Goal: Task Accomplishment & Management: Manage account settings

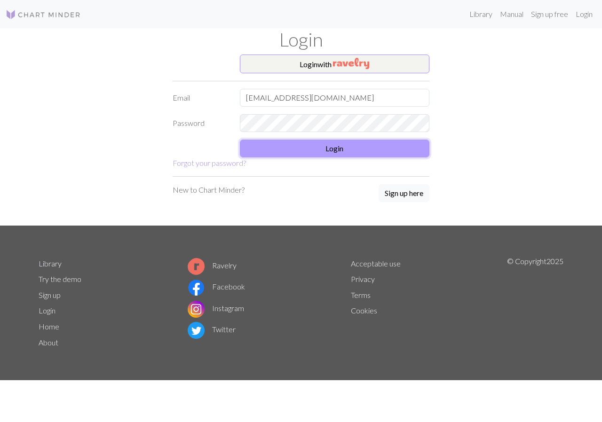
click at [291, 147] on button "Login" at bounding box center [335, 149] width 190 height 18
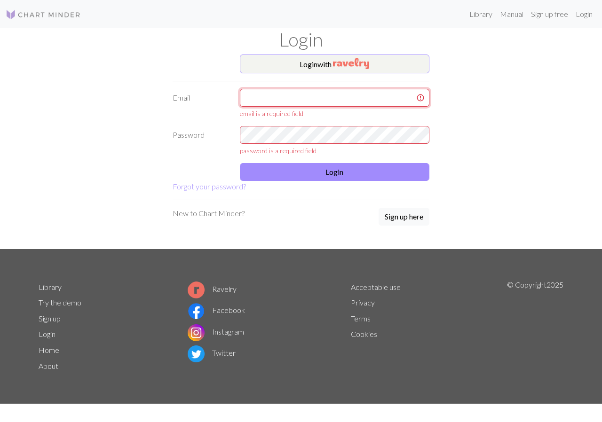
click at [243, 99] on input "text" at bounding box center [335, 98] width 190 height 18
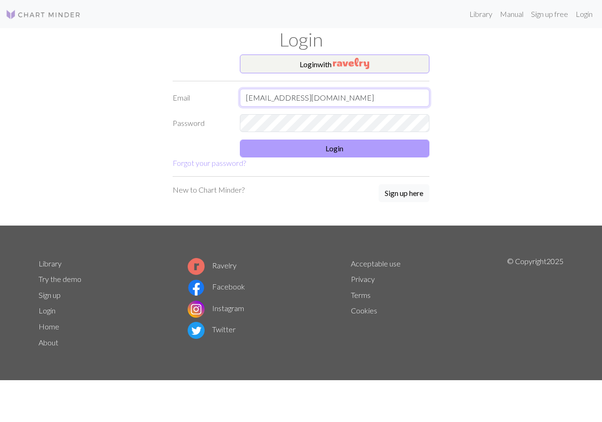
type input "tanjaerika@gmail.com"
click at [286, 152] on button "Login" at bounding box center [335, 149] width 190 height 18
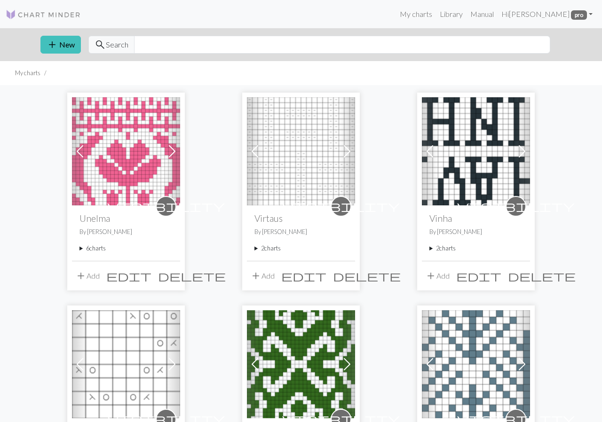
click at [94, 247] on summary "6 charts" at bounding box center [125, 248] width 93 height 9
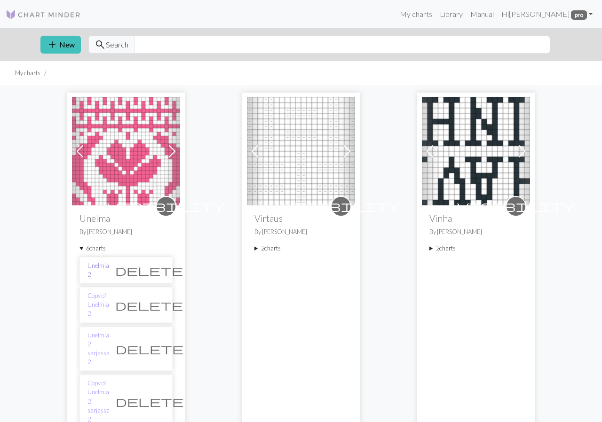
click at [109, 266] on link "Unelmia 2" at bounding box center [98, 270] width 22 height 18
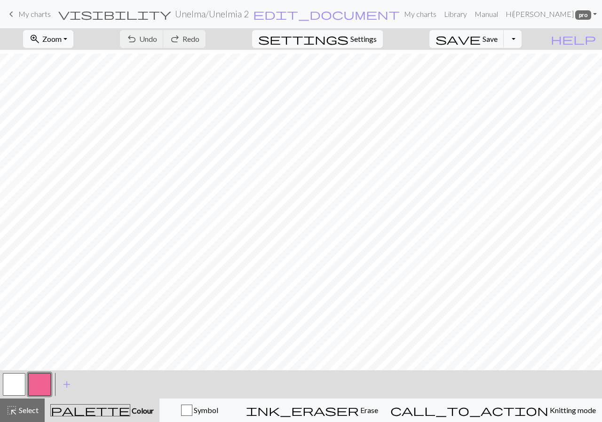
scroll to position [4, 0]
click at [249, 14] on h2 "Unelma / Unelmia 2" at bounding box center [212, 13] width 74 height 11
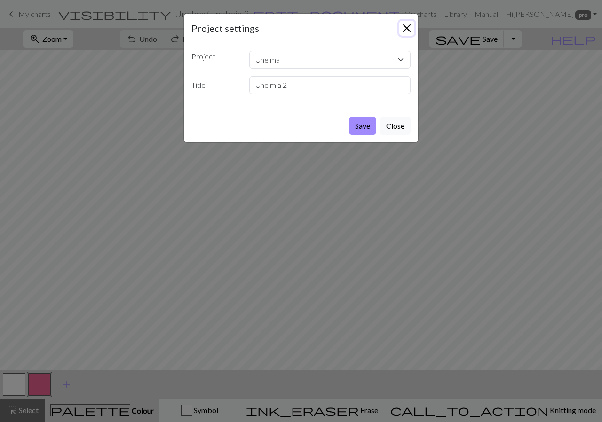
click at [406, 27] on button "Close" at bounding box center [406, 28] width 15 height 15
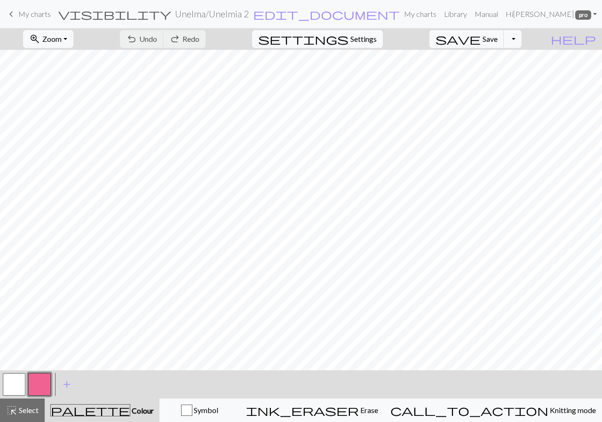
click at [14, 16] on span "keyboard_arrow_left" at bounding box center [11, 14] width 11 height 13
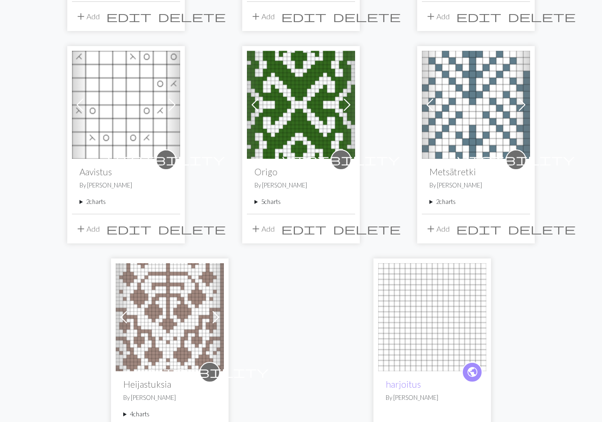
scroll to position [130, 0]
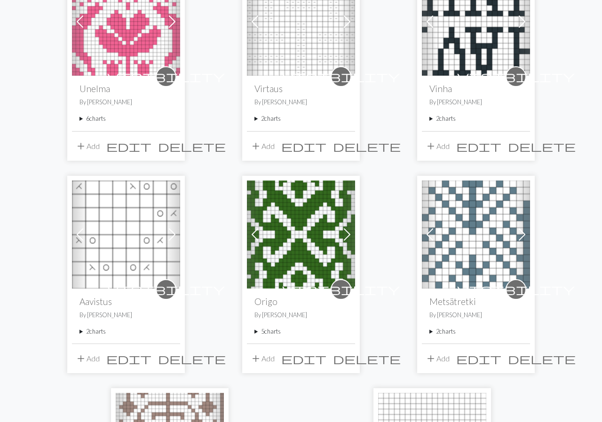
click at [88, 117] on summary "6 charts" at bounding box center [125, 118] width 93 height 9
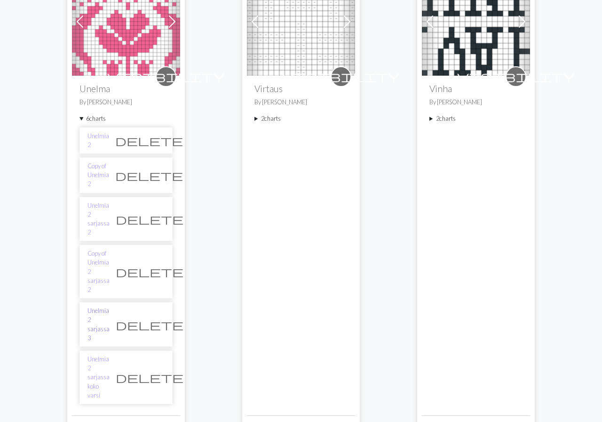
click at [110, 306] on link "Unelmia 2 sarjassa 3" at bounding box center [98, 324] width 22 height 36
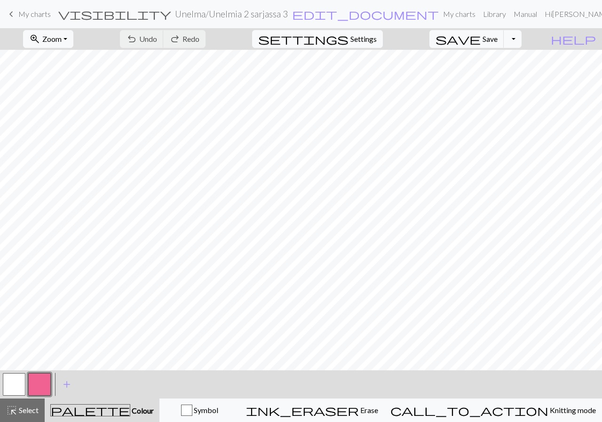
click at [20, 11] on span "My charts" at bounding box center [34, 13] width 32 height 9
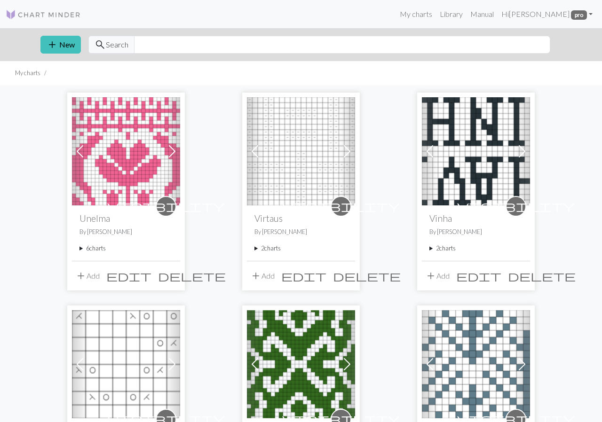
click at [80, 248] on summary "6 charts" at bounding box center [125, 248] width 93 height 9
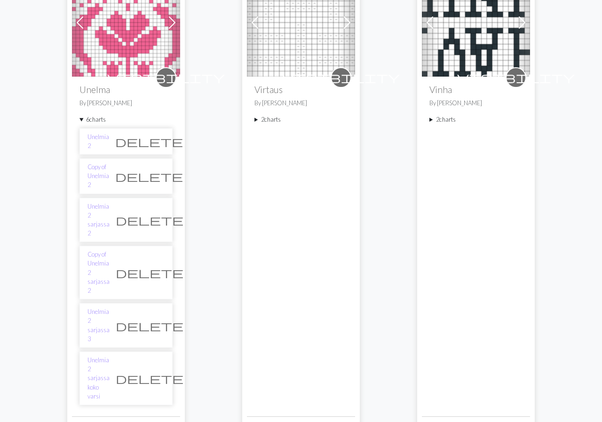
scroll to position [130, 0]
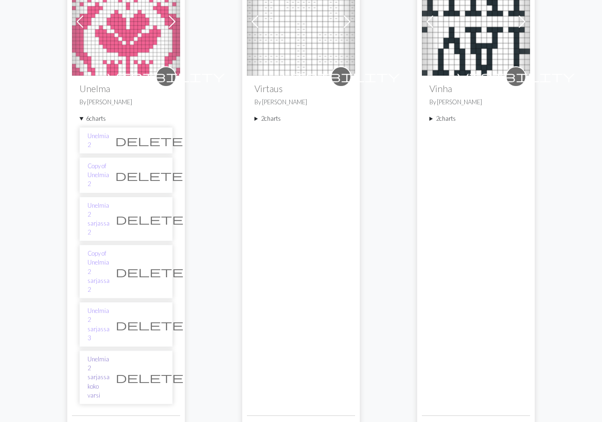
click at [110, 355] on link "Unelmia 2 sarjassa koko varsi" at bounding box center [98, 377] width 22 height 45
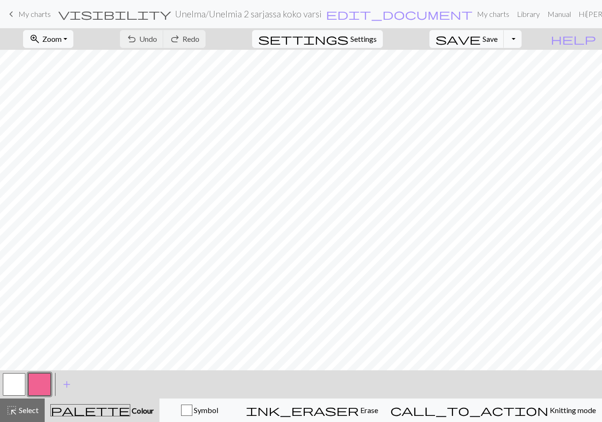
click at [11, 13] on span "keyboard_arrow_left" at bounding box center [11, 14] width 11 height 13
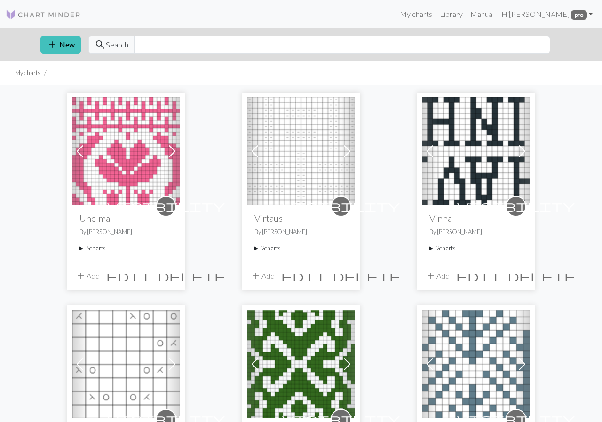
click at [101, 248] on summary "6 charts" at bounding box center [125, 248] width 93 height 9
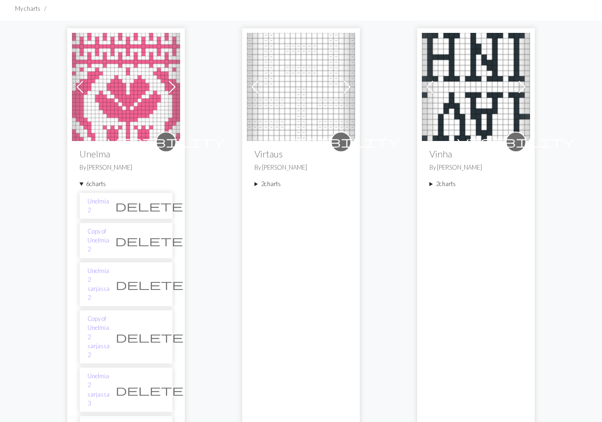
scroll to position [65, 0]
click at [110, 371] on link "Unelmia 2 sarjassa 3" at bounding box center [98, 389] width 22 height 36
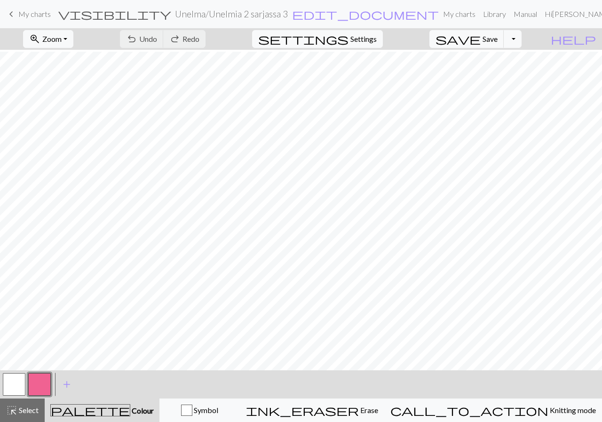
scroll to position [117, 0]
click at [19, 9] on span "My charts" at bounding box center [34, 13] width 32 height 9
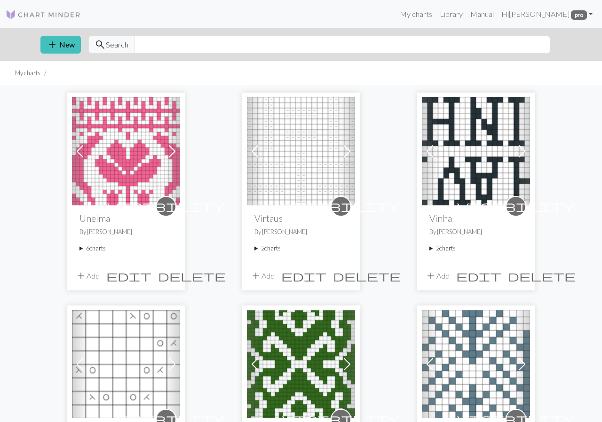
click at [100, 247] on summary "6 charts" at bounding box center [125, 248] width 93 height 9
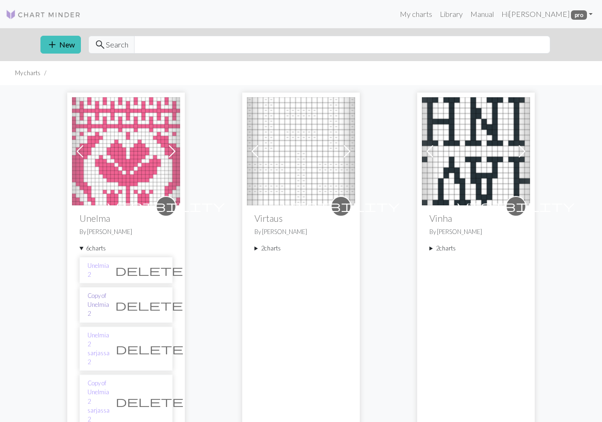
click at [109, 301] on link "Copy of Unelmia 2" at bounding box center [98, 304] width 22 height 27
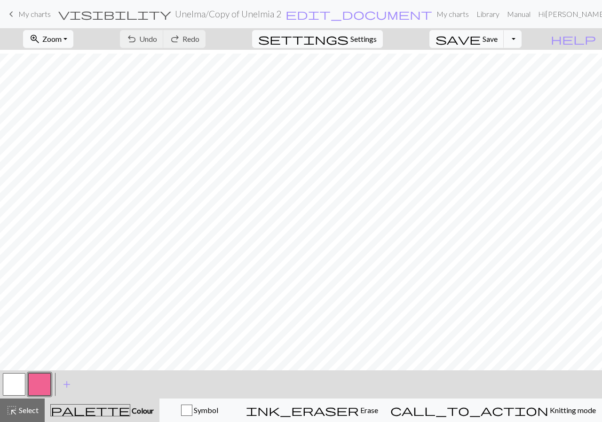
scroll to position [4, 0]
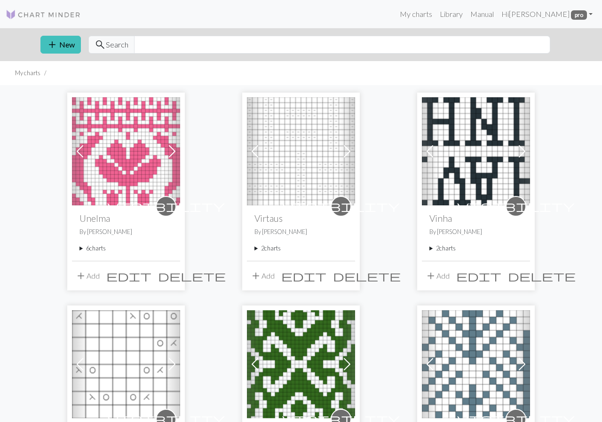
click at [105, 250] on summary "6 charts" at bounding box center [125, 248] width 93 height 9
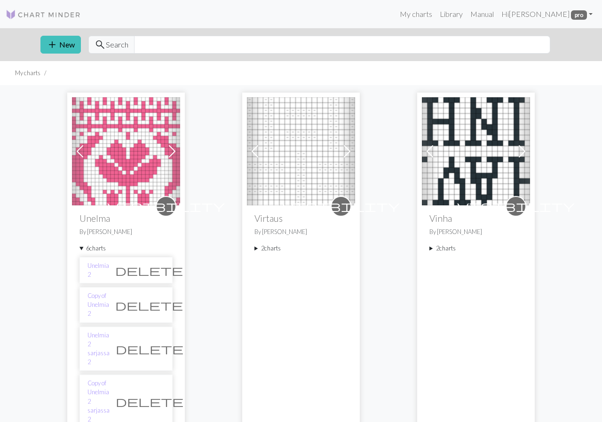
click at [158, 302] on span "delete" at bounding box center [149, 304] width 68 height 13
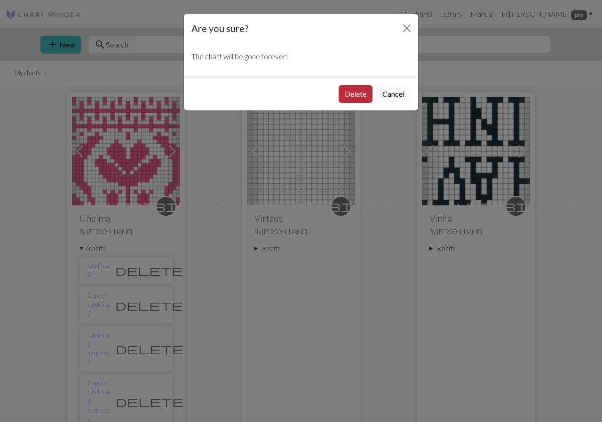
click at [361, 92] on button "Delete" at bounding box center [355, 94] width 34 height 18
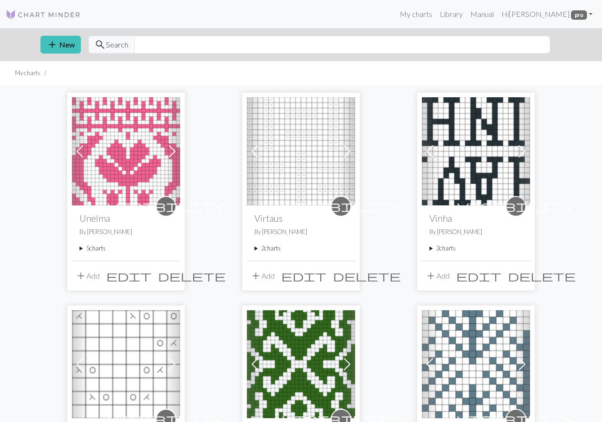
click at [91, 250] on summary "5 charts" at bounding box center [125, 248] width 93 height 9
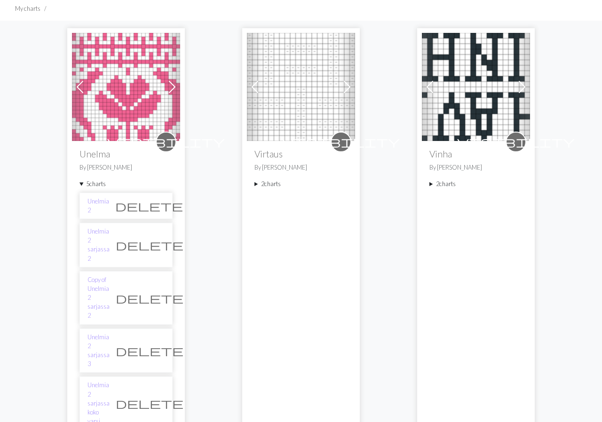
scroll to position [65, 0]
click at [110, 233] on link "Unelmia 2 sarjassa 2" at bounding box center [98, 245] width 22 height 36
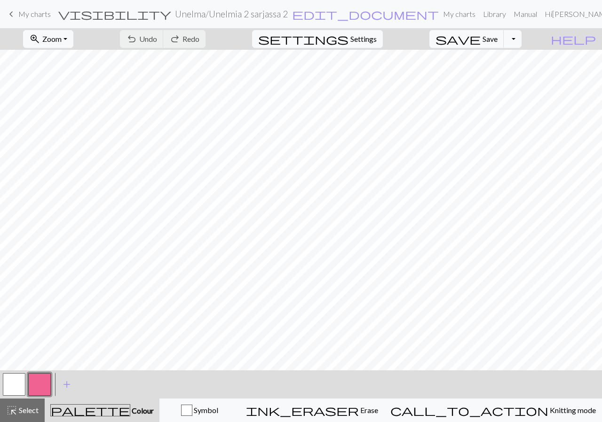
click at [17, 14] on link "keyboard_arrow_left My charts" at bounding box center [28, 14] width 45 height 16
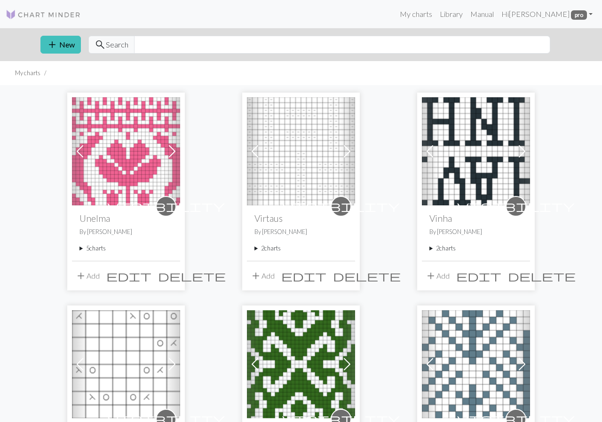
click at [87, 251] on summary "5 charts" at bounding box center [125, 248] width 93 height 9
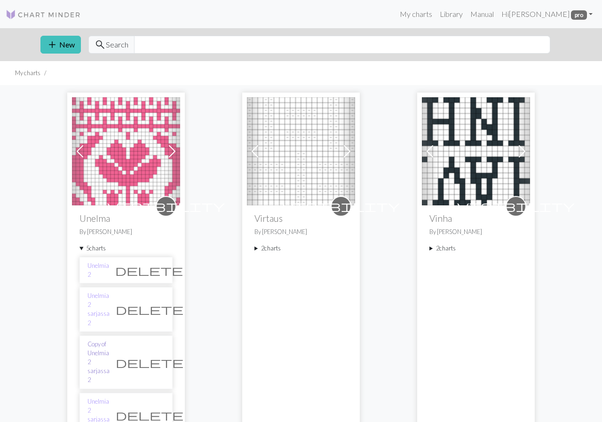
click at [110, 340] on link "Copy of Unelmia 2 sarjassa 2" at bounding box center [98, 362] width 22 height 45
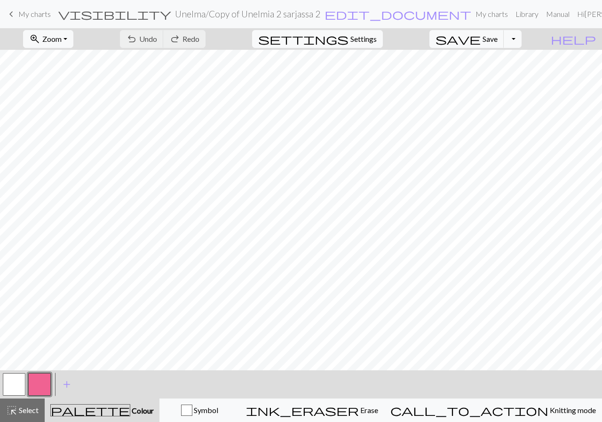
click at [25, 16] on span "My charts" at bounding box center [34, 13] width 32 height 9
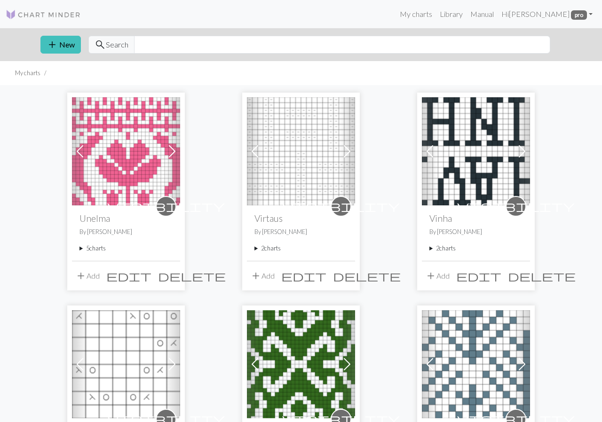
click at [98, 246] on summary "5 charts" at bounding box center [125, 248] width 93 height 9
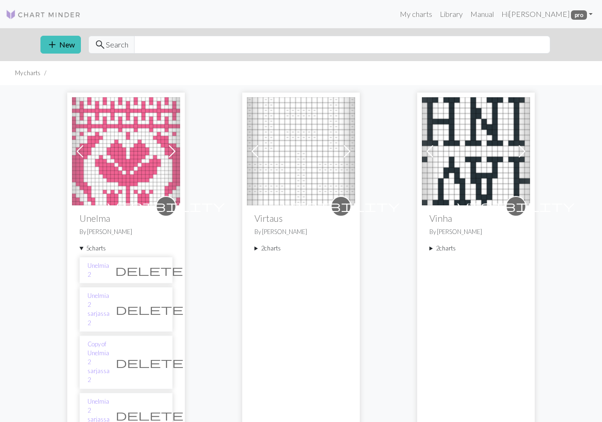
click at [158, 356] on span "delete" at bounding box center [150, 362] width 68 height 13
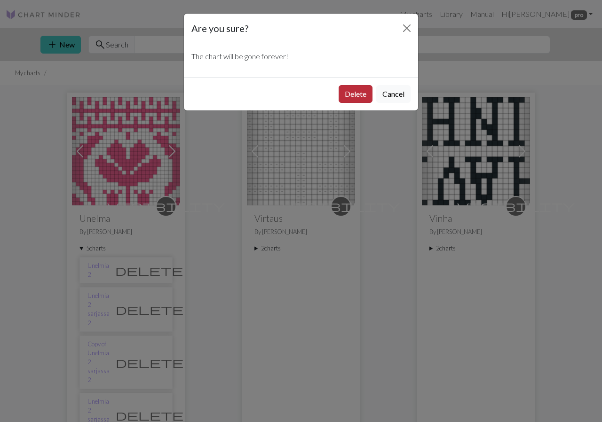
click at [358, 93] on button "Delete" at bounding box center [355, 94] width 34 height 18
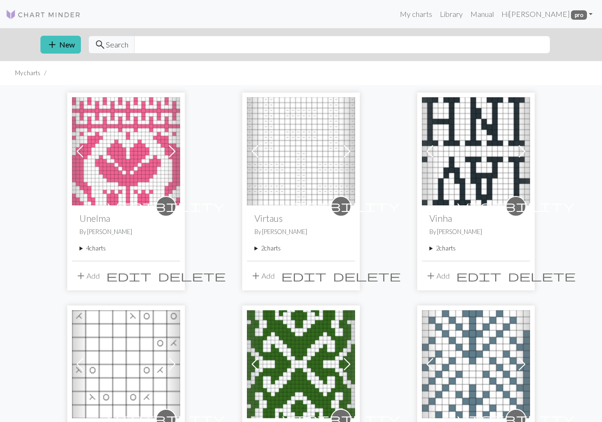
click at [97, 250] on summary "4 charts" at bounding box center [125, 248] width 93 height 9
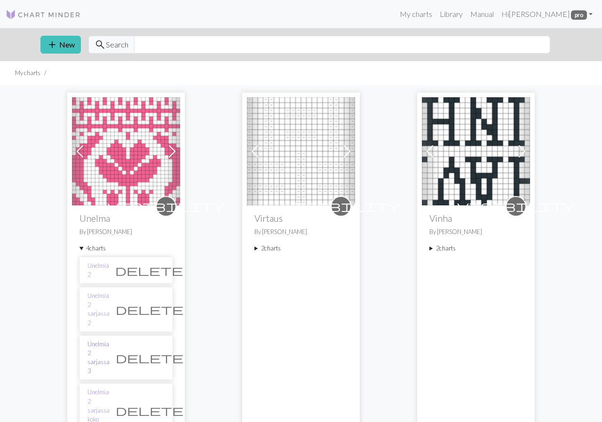
click at [110, 340] on link "Unelmia 2 sarjassa 3" at bounding box center [98, 358] width 22 height 36
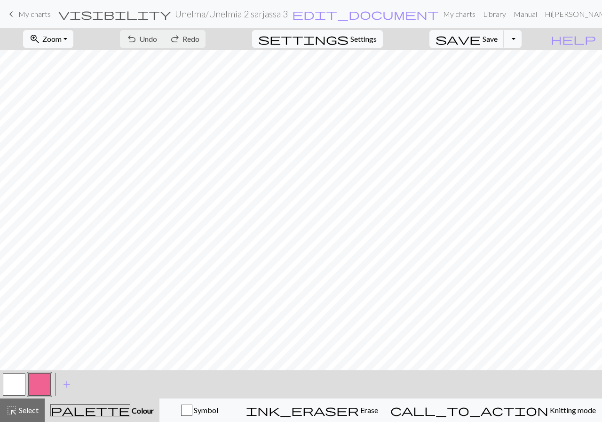
click at [30, 13] on span "My charts" at bounding box center [34, 13] width 32 height 9
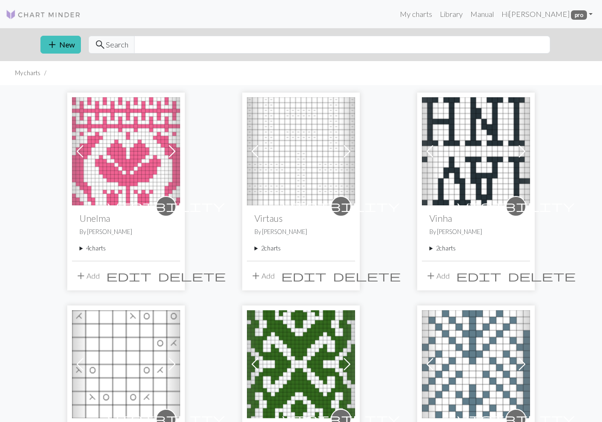
click at [93, 247] on summary "4 charts" at bounding box center [125, 248] width 93 height 9
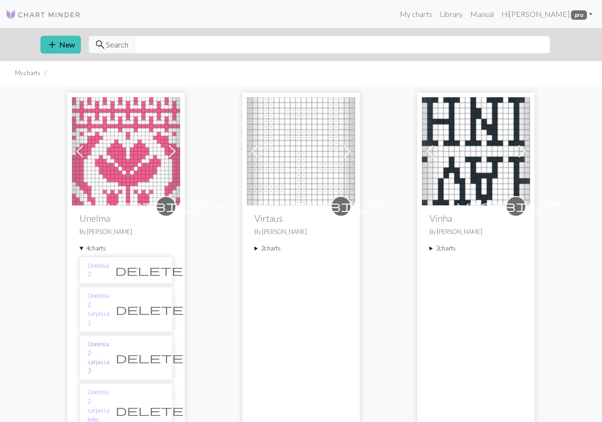
click at [110, 340] on link "Unelmia 2 sarjassa 3" at bounding box center [98, 358] width 22 height 36
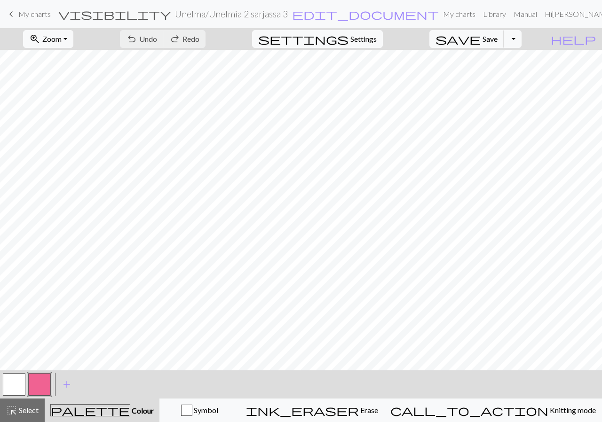
click at [255, 12] on h2 "Unelma / Unelmia 2 sarjassa 3" at bounding box center [231, 13] width 113 height 11
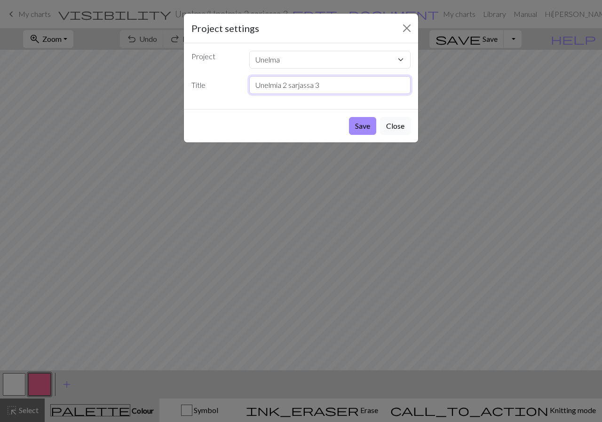
click at [336, 86] on input "Unelmia 2 sarjassa 3" at bounding box center [330, 85] width 162 height 18
type input "Unelmia 2 sarjassa 3 ja 2"
click at [364, 126] on button "Save" at bounding box center [362, 126] width 27 height 18
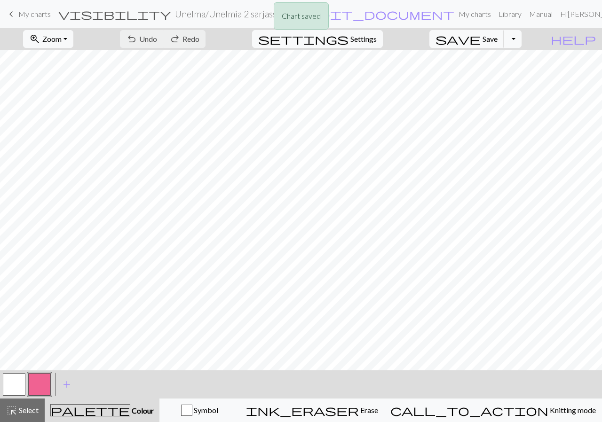
click at [360, 37] on div "Chart saved" at bounding box center [301, 18] width 602 height 37
click at [348, 37] on span "settings" at bounding box center [303, 38] width 90 height 13
select select "aran"
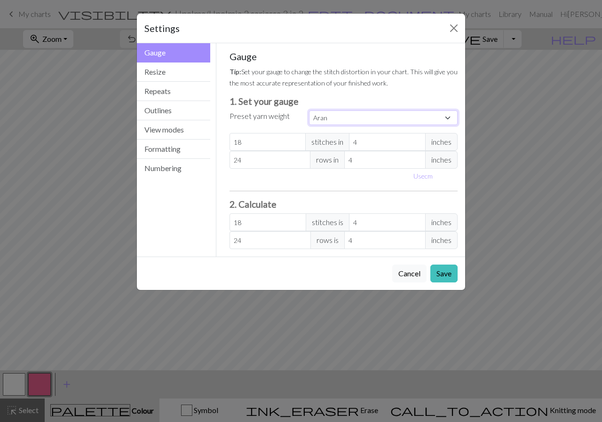
click at [452, 115] on select "Custom Square Lace Light Fingering Fingering Sport Double knit Worsted Aran Bul…" at bounding box center [383, 117] width 149 height 15
click at [182, 93] on button "Repeats" at bounding box center [173, 91] width 73 height 19
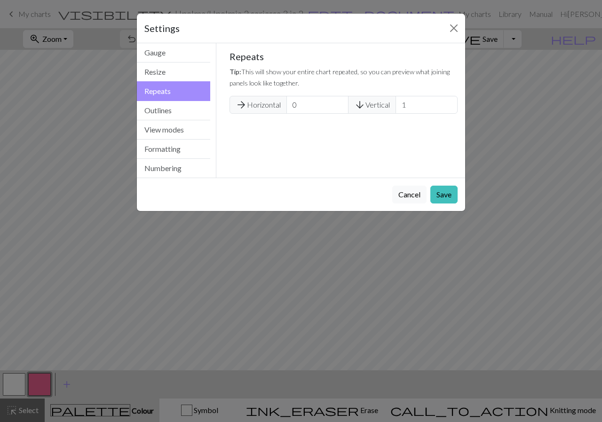
type input "0"
click at [339, 106] on input "0" at bounding box center [317, 105] width 62 height 18
click at [336, 101] on input "1" at bounding box center [317, 105] width 62 height 18
type input "2"
click at [336, 101] on input "2" at bounding box center [317, 105] width 62 height 18
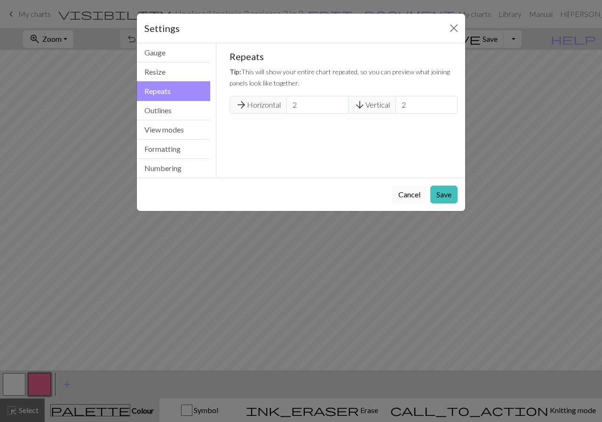
click at [447, 104] on input "2" at bounding box center [426, 105] width 62 height 18
click at [447, 104] on input "3" at bounding box center [426, 105] width 62 height 18
type input "2"
click at [446, 105] on input "2" at bounding box center [426, 105] width 62 height 18
click at [441, 193] on button "Save" at bounding box center [443, 195] width 27 height 18
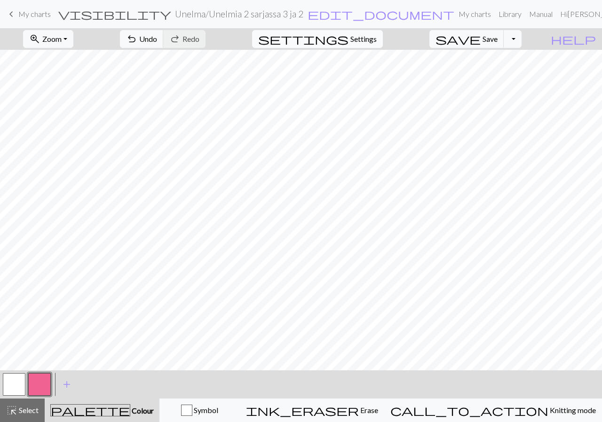
click at [376, 39] on span "Settings" at bounding box center [363, 38] width 26 height 11
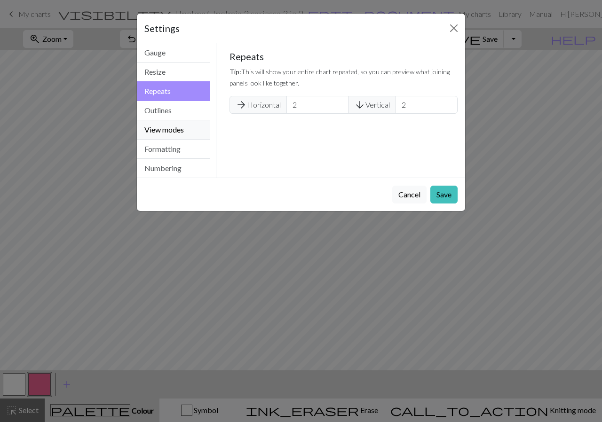
click at [166, 131] on button "View modes" at bounding box center [173, 129] width 73 height 19
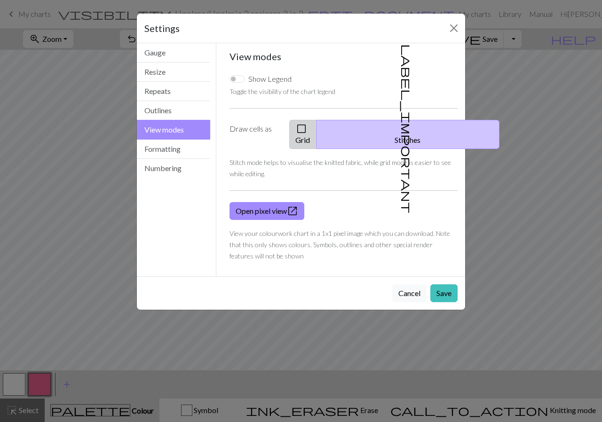
click at [316, 130] on button "check_box_outline_blank Grid" at bounding box center [302, 134] width 27 height 29
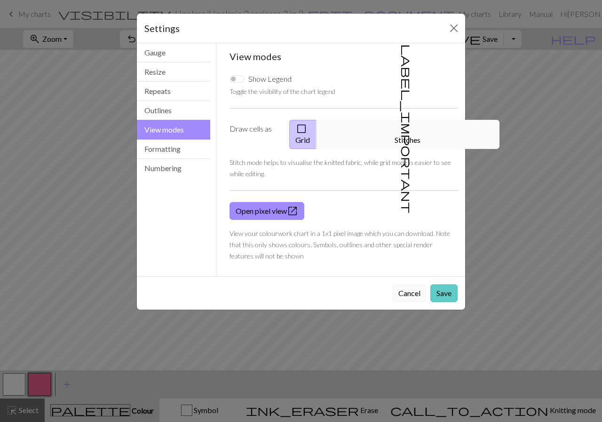
click at [449, 284] on button "Save" at bounding box center [443, 293] width 27 height 18
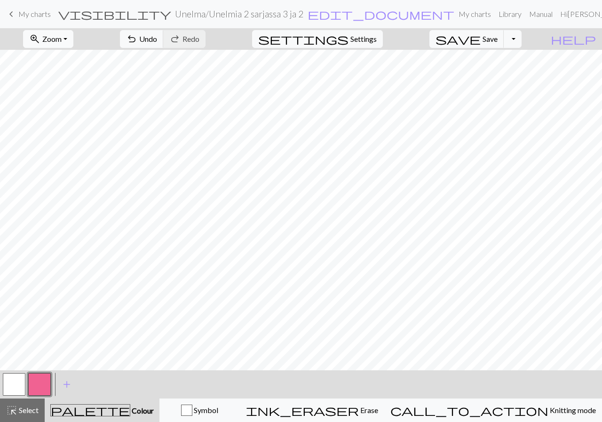
click at [71, 34] on button "zoom_in Zoom Zoom" at bounding box center [48, 39] width 50 height 18
click at [63, 117] on button "50%" at bounding box center [60, 112] width 74 height 15
click at [18, 385] on button "button" at bounding box center [14, 384] width 23 height 23
click at [157, 40] on span "Undo" at bounding box center [148, 38] width 18 height 9
click at [157, 36] on span "Undo" at bounding box center [148, 38] width 18 height 9
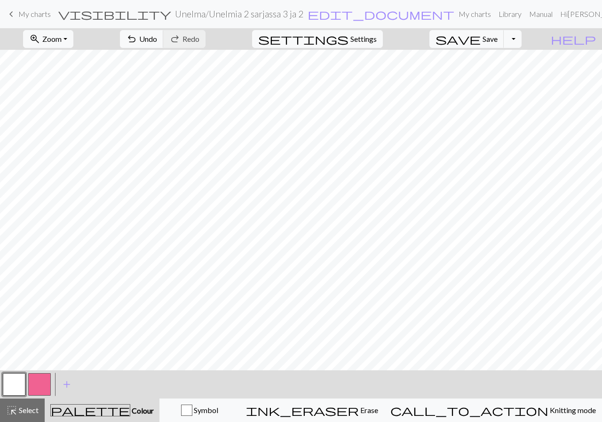
click at [40, 386] on button "button" at bounding box center [39, 384] width 23 height 23
click at [18, 383] on button "button" at bounding box center [14, 384] width 23 height 23
click at [157, 39] on span "Undo" at bounding box center [148, 38] width 18 height 9
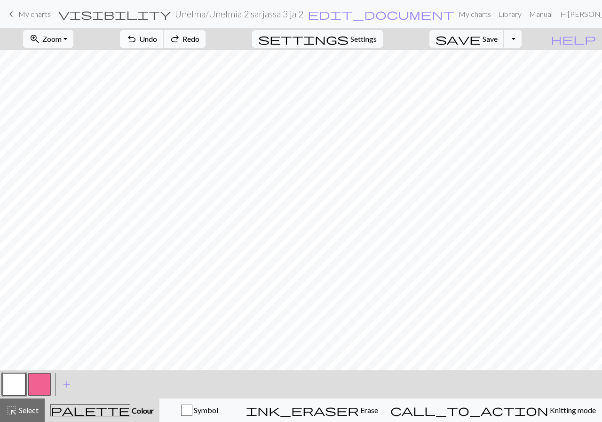
click at [157, 39] on span "Undo" at bounding box center [148, 38] width 18 height 9
click at [497, 36] on span "Save" at bounding box center [489, 38] width 15 height 9
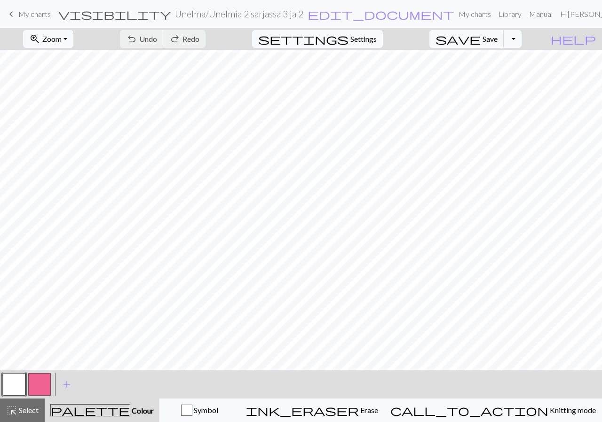
click at [13, 10] on span "keyboard_arrow_left" at bounding box center [11, 14] width 11 height 13
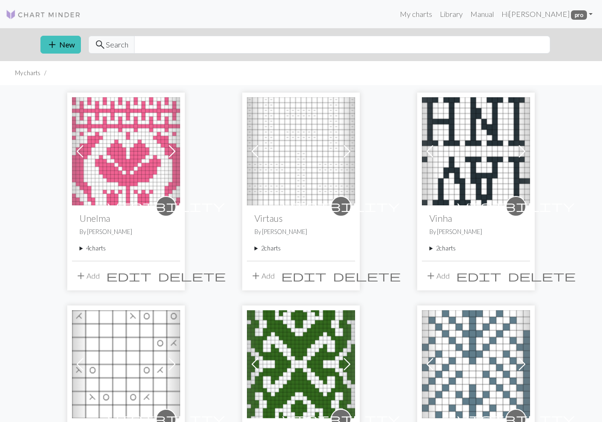
click at [96, 248] on summary "4 charts" at bounding box center [125, 248] width 93 height 9
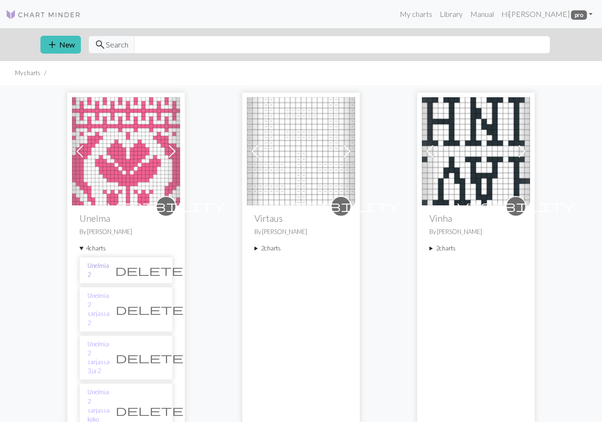
click at [100, 269] on link "Unelmia 2" at bounding box center [98, 270] width 22 height 18
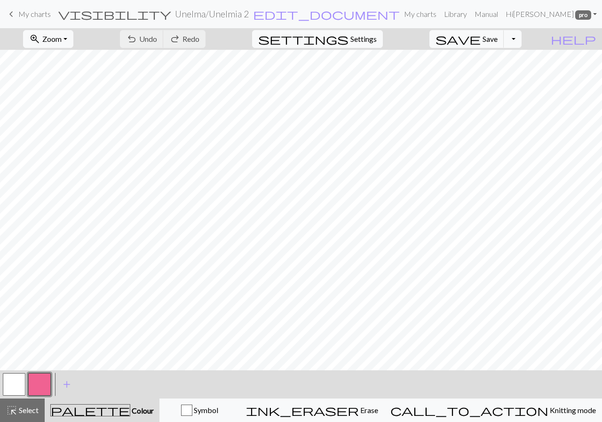
click at [24, 388] on button "button" at bounding box center [14, 384] width 23 height 23
click at [39, 387] on button "button" at bounding box center [39, 384] width 23 height 23
click at [497, 36] on span "Save" at bounding box center [489, 38] width 15 height 9
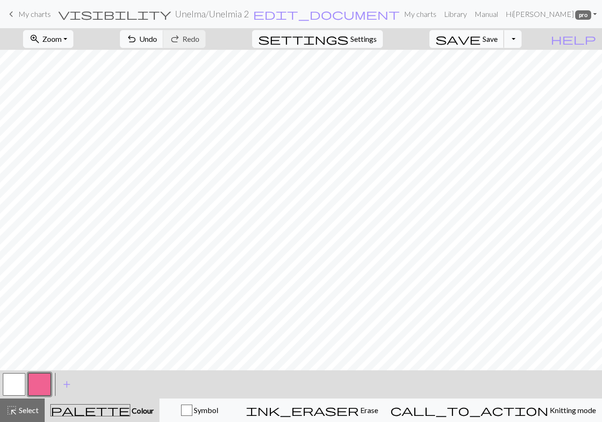
click at [497, 41] on span "Save" at bounding box center [489, 38] width 15 height 9
click at [21, 16] on span "My charts" at bounding box center [34, 13] width 32 height 9
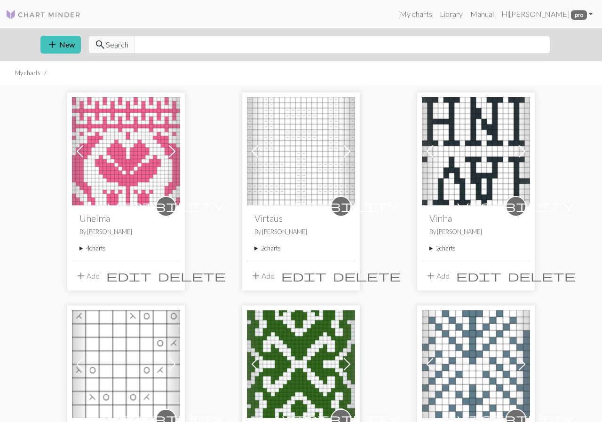
click at [89, 243] on div "visibility Unelma By Tanja Nyholm 4 charts Unelmia 2 delete Unelmia 2 sarjassa …" at bounding box center [126, 232] width 108 height 55
click at [93, 249] on summary "4 charts" at bounding box center [125, 248] width 93 height 9
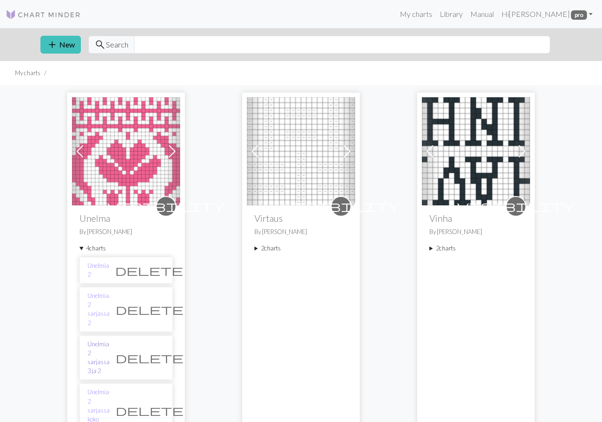
click at [110, 340] on link "Unelmia 2 sarjassa 3 ja 2" at bounding box center [98, 358] width 22 height 36
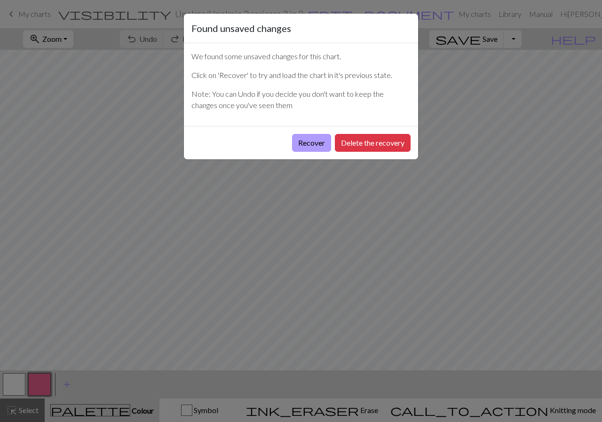
click at [320, 145] on button "Recover" at bounding box center [311, 143] width 39 height 18
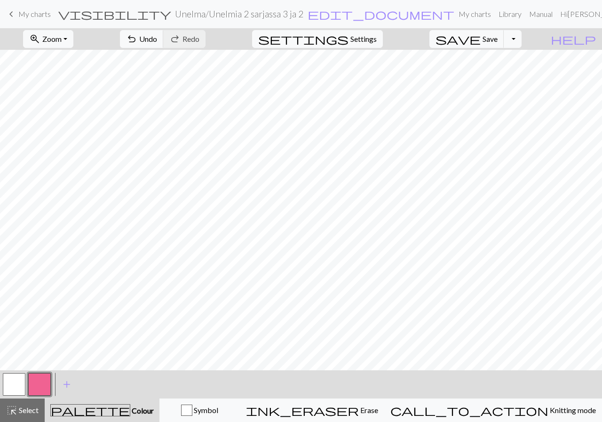
click at [45, 13] on span "My charts" at bounding box center [34, 13] width 32 height 9
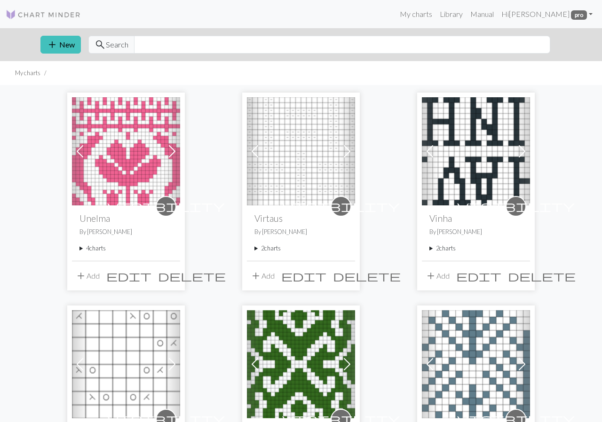
click at [95, 248] on summary "4 charts" at bounding box center [125, 248] width 93 height 9
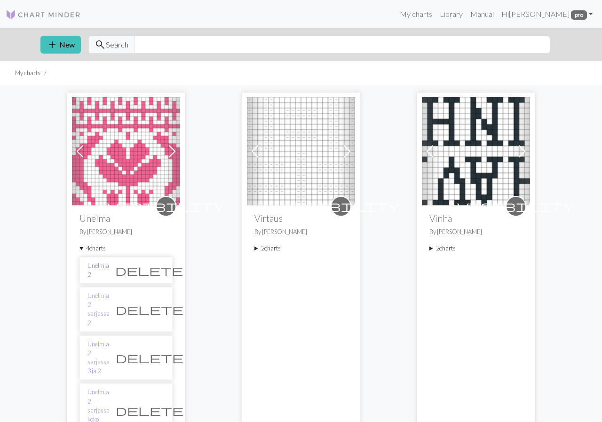
click at [109, 267] on link "Unelmia 2" at bounding box center [98, 270] width 22 height 18
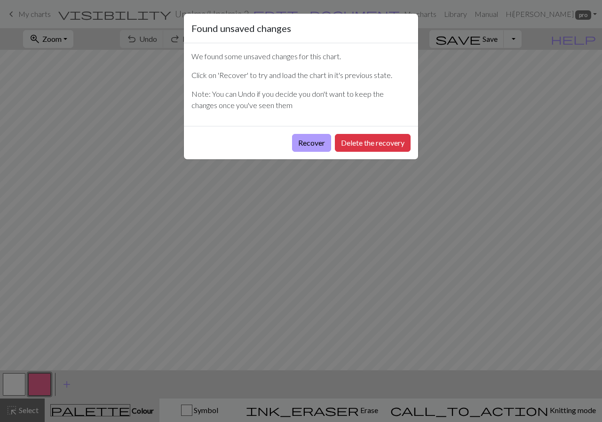
click at [317, 140] on button "Recover" at bounding box center [311, 143] width 39 height 18
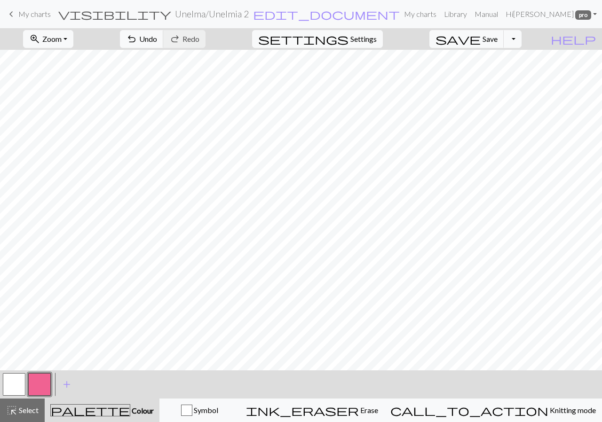
click at [19, 10] on span "My charts" at bounding box center [34, 13] width 32 height 9
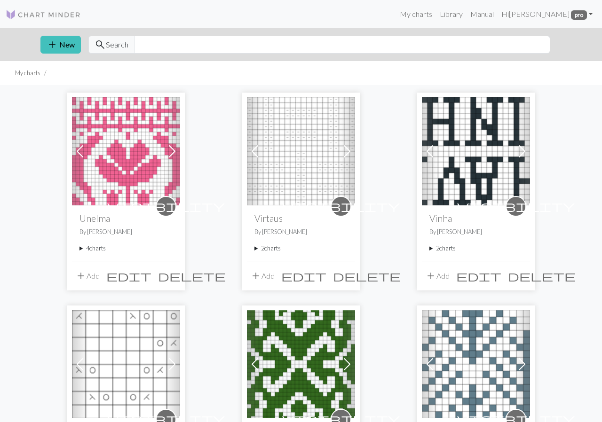
click at [91, 248] on summary "4 charts" at bounding box center [125, 248] width 93 height 9
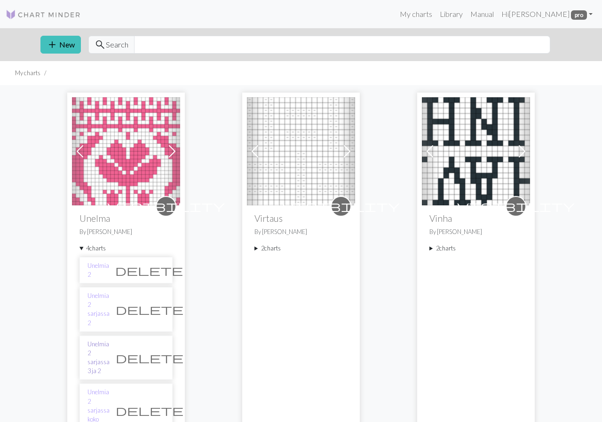
click at [110, 340] on link "Unelmia 2 sarjassa 3 ja 2" at bounding box center [98, 358] width 22 height 36
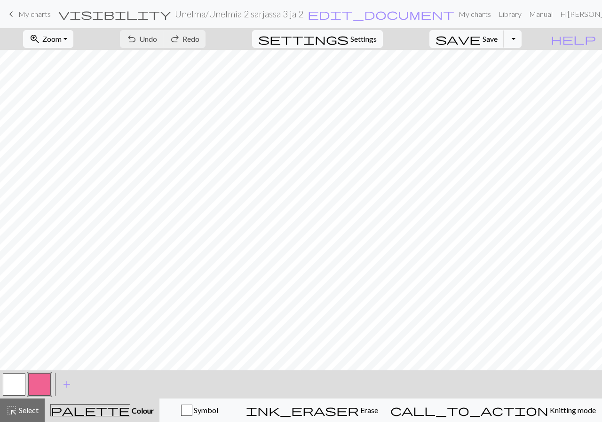
click at [29, 15] on span "My charts" at bounding box center [34, 13] width 32 height 9
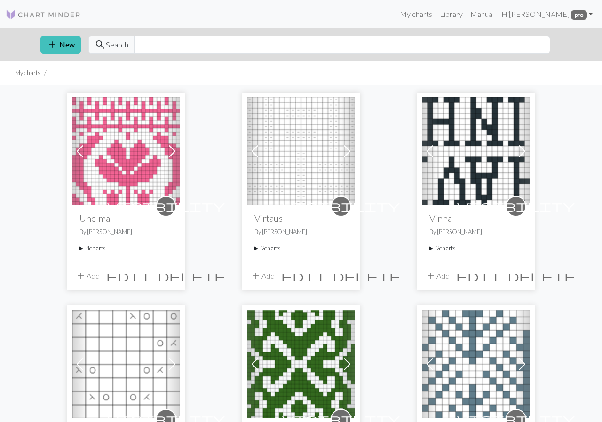
click at [85, 248] on summary "4 charts" at bounding box center [125, 248] width 93 height 9
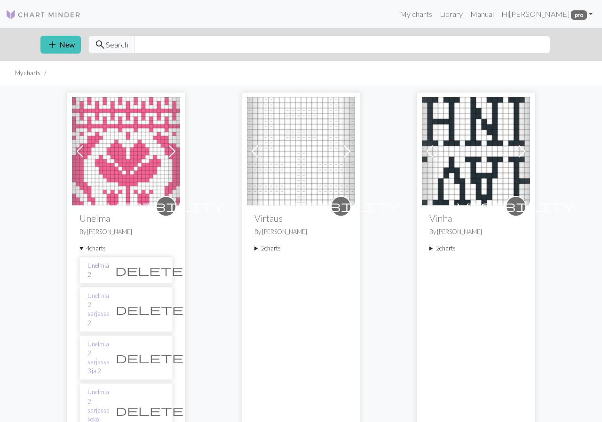
click at [101, 267] on link "Unelmia 2" at bounding box center [98, 270] width 22 height 18
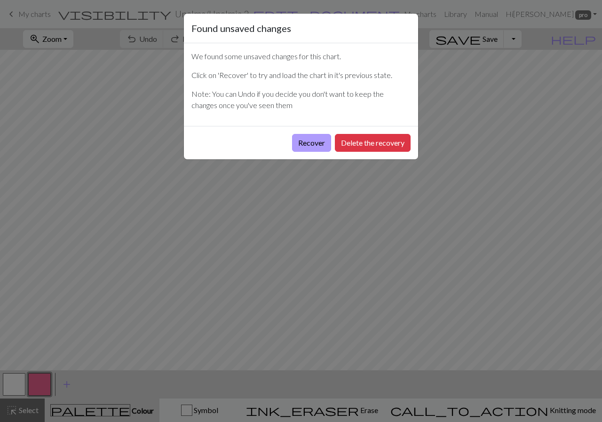
click at [315, 138] on button "Recover" at bounding box center [311, 143] width 39 height 18
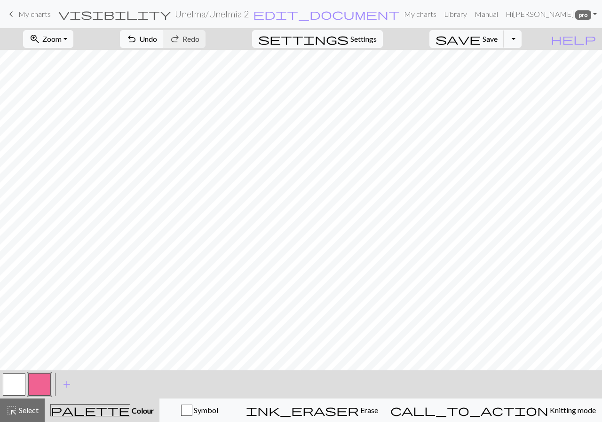
click at [12, 393] on button "button" at bounding box center [14, 384] width 23 height 23
click at [45, 383] on button "button" at bounding box center [39, 384] width 23 height 23
click at [19, 378] on button "button" at bounding box center [14, 384] width 23 height 23
click at [42, 376] on button "button" at bounding box center [39, 384] width 23 height 23
drag, startPoint x: 16, startPoint y: 381, endPoint x: 25, endPoint y: 372, distance: 12.6
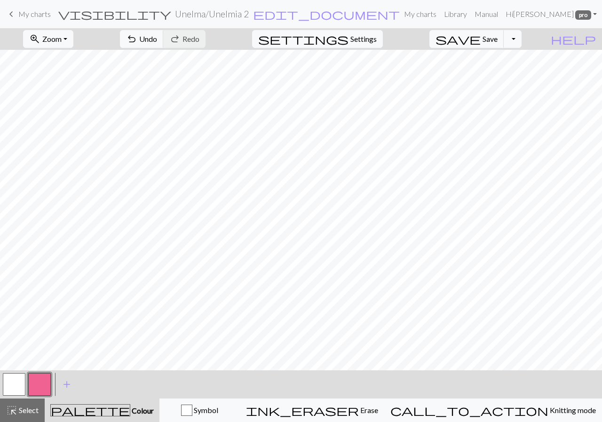
click at [21, 376] on button "button" at bounding box center [14, 384] width 23 height 23
click at [41, 386] on button "button" at bounding box center [39, 384] width 23 height 23
click at [9, 381] on button "button" at bounding box center [14, 384] width 23 height 23
click at [36, 379] on button "button" at bounding box center [39, 384] width 23 height 23
click at [14, 383] on button "button" at bounding box center [14, 384] width 23 height 23
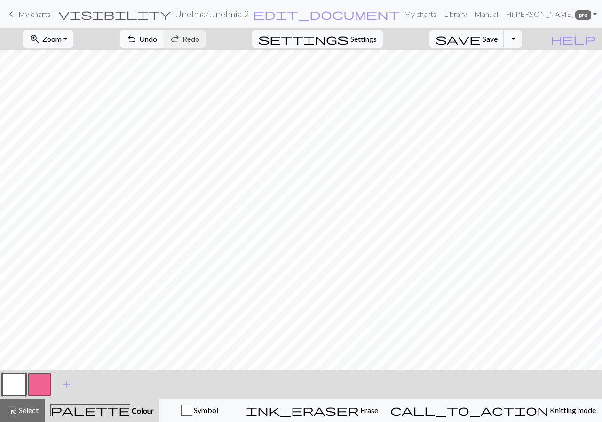
click at [38, 384] on button "button" at bounding box center [39, 384] width 23 height 23
drag, startPoint x: 15, startPoint y: 386, endPoint x: 26, endPoint y: 378, distance: 13.8
click at [16, 385] on button "button" at bounding box center [14, 384] width 23 height 23
click at [41, 384] on button "button" at bounding box center [39, 384] width 23 height 23
click at [16, 385] on button "button" at bounding box center [14, 384] width 23 height 23
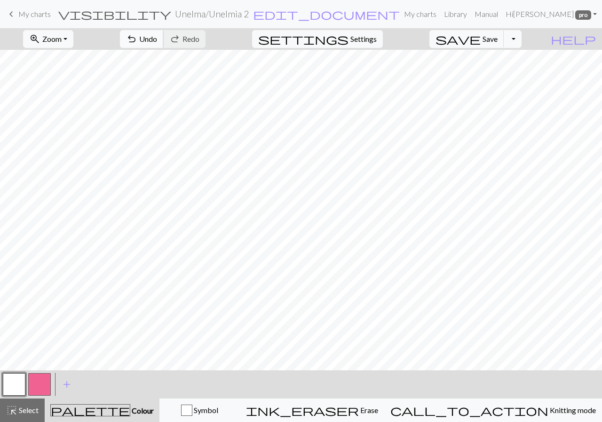
click at [157, 40] on span "Undo" at bounding box center [148, 38] width 18 height 9
click at [45, 385] on button "button" at bounding box center [39, 384] width 23 height 23
click at [157, 38] on span "Undo" at bounding box center [148, 38] width 18 height 9
click at [157, 37] on span "Undo" at bounding box center [148, 38] width 18 height 9
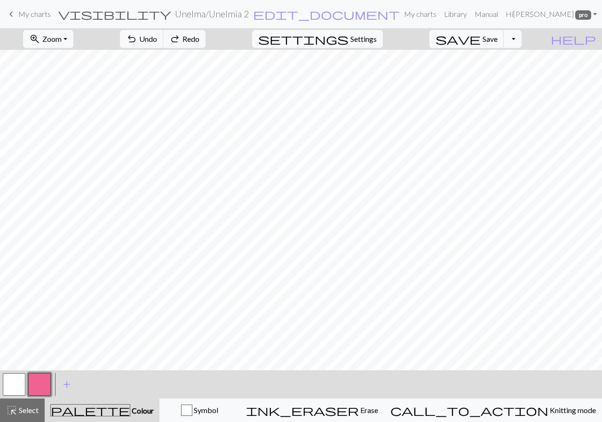
click at [18, 379] on button "button" at bounding box center [14, 384] width 23 height 23
click at [44, 379] on button "button" at bounding box center [39, 384] width 23 height 23
click at [164, 38] on button "undo Undo Undo" at bounding box center [142, 39] width 44 height 18
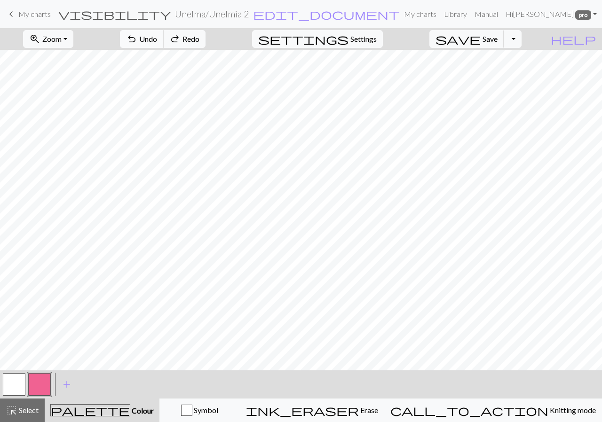
click at [164, 38] on button "undo Undo Undo" at bounding box center [142, 39] width 44 height 18
click at [480, 37] on span "save" at bounding box center [457, 38] width 45 height 13
click at [22, 17] on div "Chart saved" at bounding box center [301, 18] width 602 height 37
click at [26, 15] on span "My charts" at bounding box center [34, 13] width 32 height 9
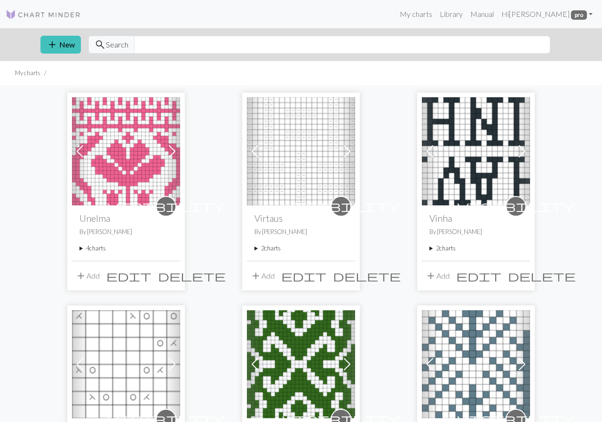
click at [96, 249] on summary "4 charts" at bounding box center [125, 248] width 93 height 9
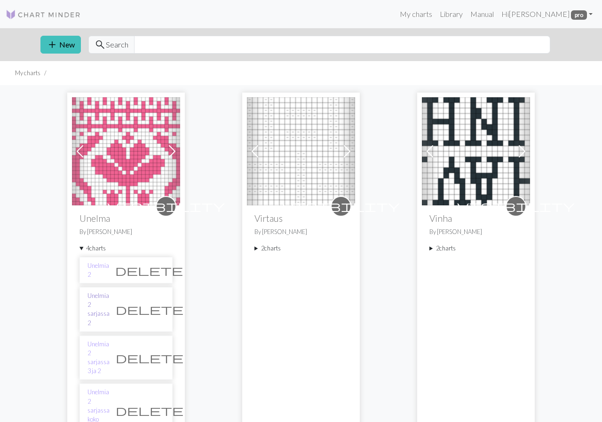
click at [110, 301] on link "Unelmia 2 sarjassa 2" at bounding box center [98, 309] width 22 height 36
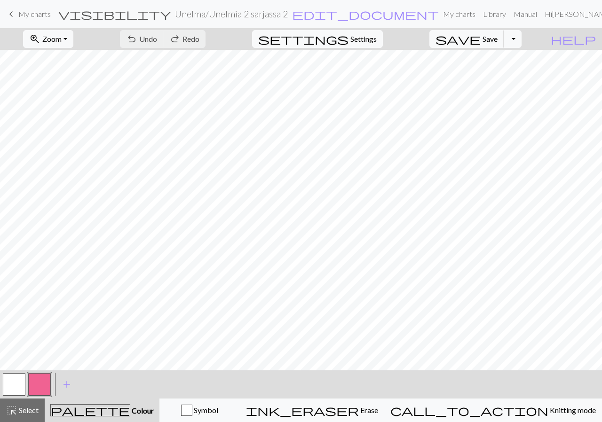
click at [23, 16] on span "My charts" at bounding box center [34, 13] width 32 height 9
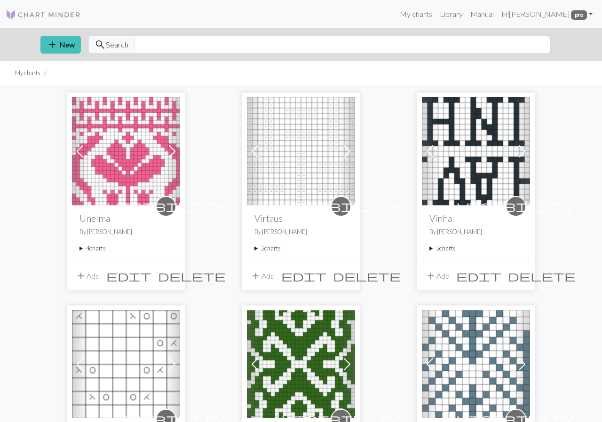
click at [97, 250] on summary "4 charts" at bounding box center [125, 248] width 93 height 9
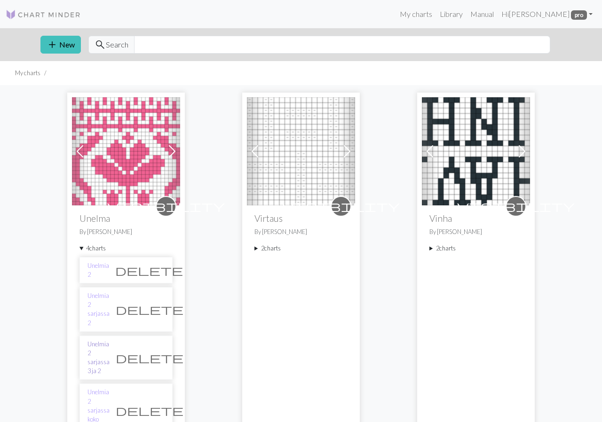
click at [110, 340] on link "Unelmia 2 sarjassa 3 ja 2" at bounding box center [98, 358] width 22 height 36
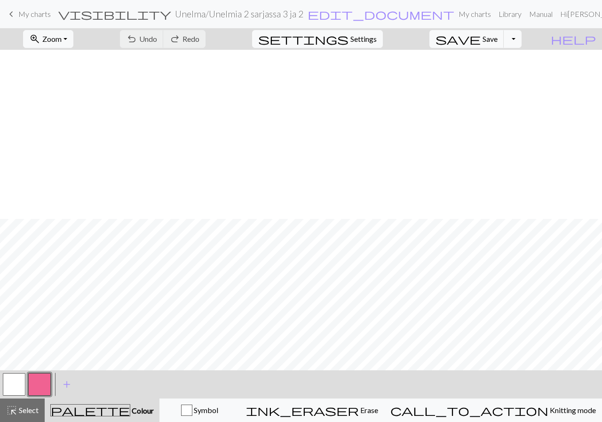
scroll to position [282, 0]
click at [40, 37] on span "zoom_in" at bounding box center [34, 38] width 11 height 13
click at [71, 117] on button "50%" at bounding box center [60, 112] width 74 height 15
click at [40, 386] on button "button" at bounding box center [39, 384] width 23 height 23
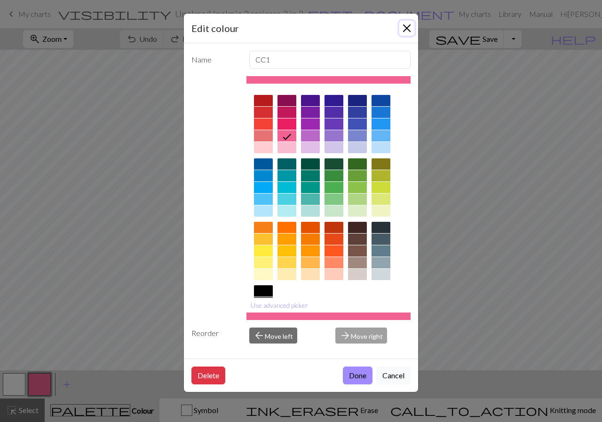
click at [407, 26] on button "Close" at bounding box center [406, 28] width 15 height 15
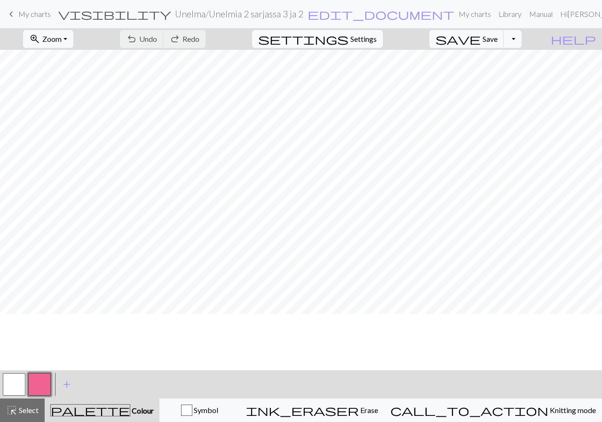
scroll to position [169, 0]
click at [137, 34] on span "undo" at bounding box center [131, 38] width 11 height 13
click at [14, 384] on button "button" at bounding box center [14, 384] width 23 height 23
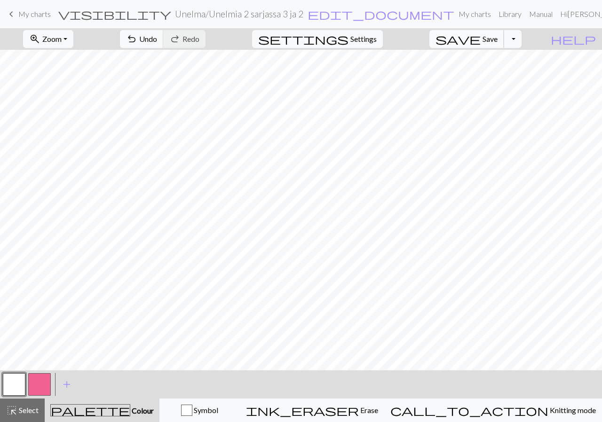
click at [480, 40] on span "save" at bounding box center [457, 38] width 45 height 13
click at [521, 38] on button "Toggle Dropdown" at bounding box center [512, 39] width 18 height 18
click at [497, 57] on button "file_copy Save a copy" at bounding box center [443, 59] width 155 height 15
click at [340, 9] on span "edit_document" at bounding box center [413, 14] width 147 height 13
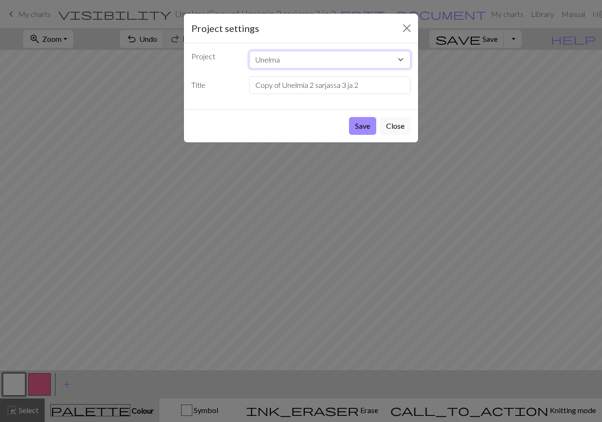
click at [249, 51] on select "Unelma Virtaus Vinha Aavistus Origo Metsätretki Heijastuksia harjoitus" at bounding box center [330, 60] width 162 height 18
click at [308, 60] on select "Unelma Virtaus Vinha Aavistus Origo Metsätretki Heijastuksia harjoitus" at bounding box center [330, 60] width 162 height 18
drag, startPoint x: 282, startPoint y: 83, endPoint x: 241, endPoint y: 83, distance: 40.9
click at [249, 83] on input "Copy of Unelmia 2 sarjassa 3 ja 2" at bounding box center [330, 85] width 162 height 18
click at [249, 51] on select "Unelma Virtaus Vinha Aavistus Origo Metsätretki Heijastuksia harjoitus" at bounding box center [330, 60] width 162 height 18
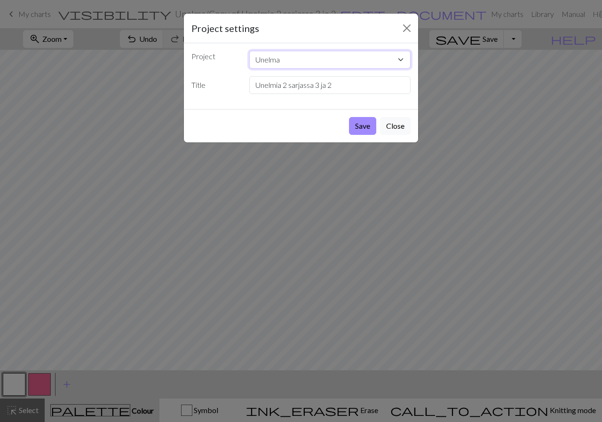
click at [467, 84] on div "Project settings Project Unelma Virtaus Vinha Aavistus Origo Metsätretki Heijas…" at bounding box center [301, 211] width 602 height 422
drag, startPoint x: 360, startPoint y: 82, endPoint x: 282, endPoint y: 82, distance: 78.0
click at [282, 82] on input "Unelmia 2 sarjassa 3 ja 2" at bounding box center [330, 85] width 162 height 18
type input "Unelmia"
click at [363, 127] on button "Save" at bounding box center [362, 126] width 27 height 18
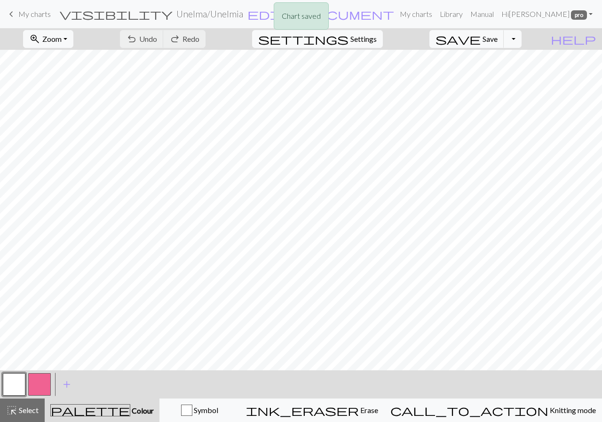
click at [388, 36] on div "Chart saved" at bounding box center [301, 18] width 602 height 37
click at [376, 37] on span "Settings" at bounding box center [363, 38] width 26 height 11
select select "aran"
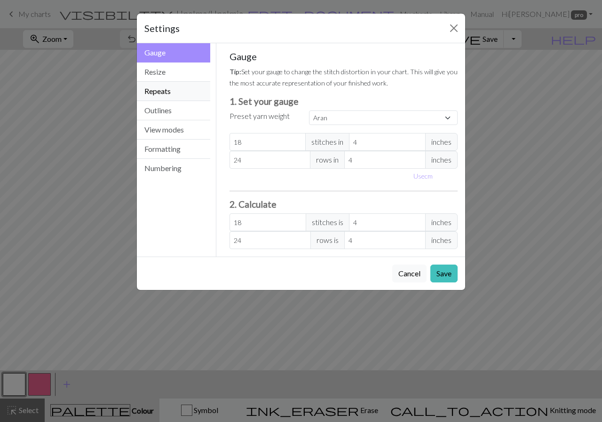
click at [179, 86] on button "Repeats" at bounding box center [173, 91] width 73 height 19
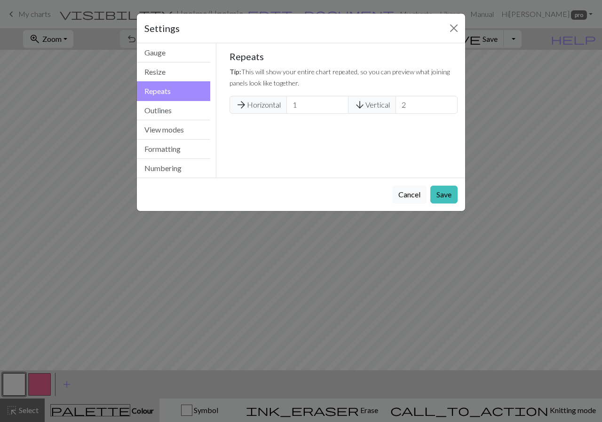
type input "1"
click at [336, 107] on input "1" at bounding box center [317, 105] width 62 height 18
type input "1"
click at [450, 108] on input "1" at bounding box center [426, 105] width 62 height 18
click at [444, 197] on button "Save" at bounding box center [443, 195] width 27 height 18
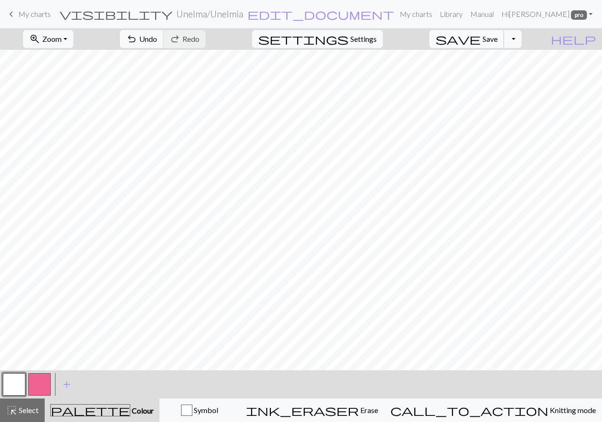
click at [497, 39] on span "Save" at bounding box center [489, 38] width 15 height 9
click at [376, 36] on span "Settings" at bounding box center [363, 38] width 26 height 11
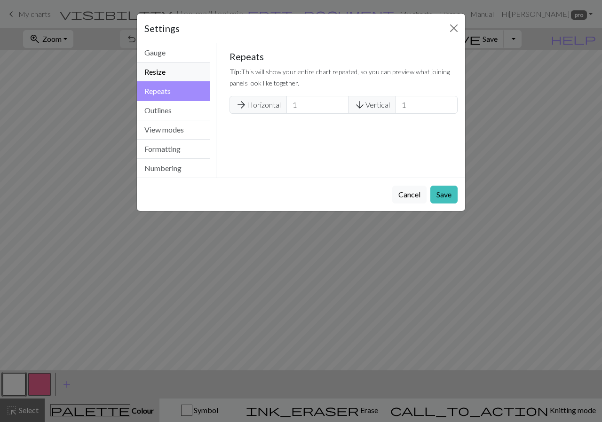
click at [179, 74] on button "Resize" at bounding box center [173, 72] width 73 height 19
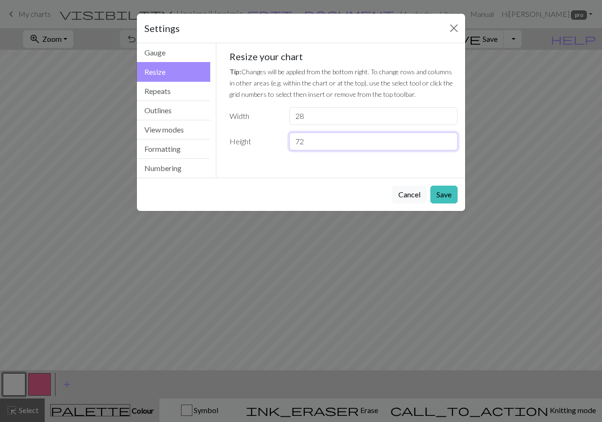
drag, startPoint x: 372, startPoint y: 139, endPoint x: 288, endPoint y: 141, distance: 84.2
click at [289, 141] on input "72" at bounding box center [373, 142] width 168 height 18
type input "50"
click at [451, 189] on button "Save" at bounding box center [443, 195] width 27 height 18
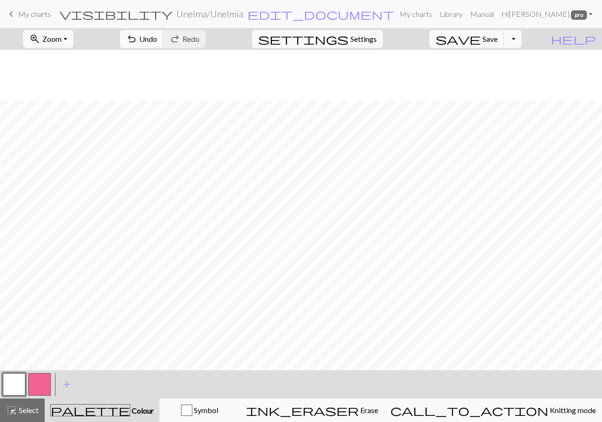
scroll to position [0, 0]
click at [497, 37] on span "Save" at bounding box center [489, 38] width 15 height 9
click at [369, 36] on span "Settings" at bounding box center [363, 38] width 26 height 11
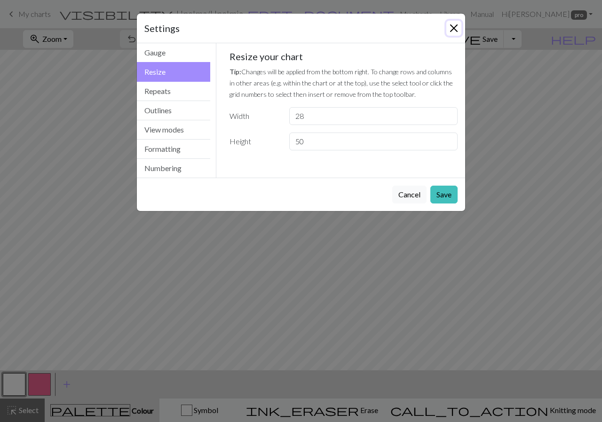
click at [453, 25] on button "Close" at bounding box center [453, 28] width 15 height 15
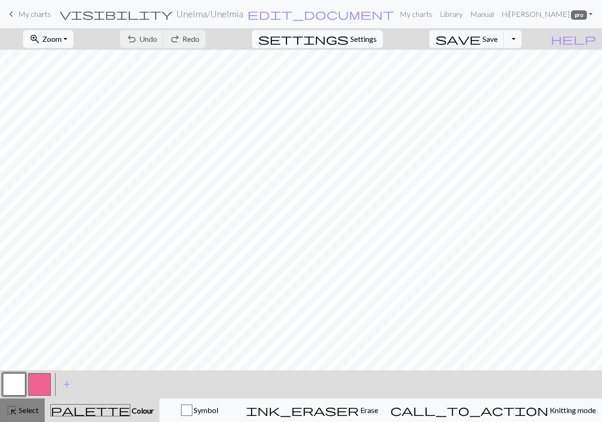
click at [23, 411] on span "Select" at bounding box center [27, 410] width 21 height 9
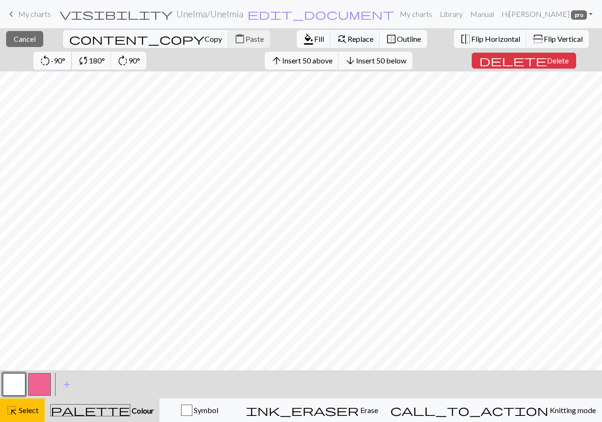
click at [65, 56] on span "-90°" at bounding box center [58, 60] width 15 height 9
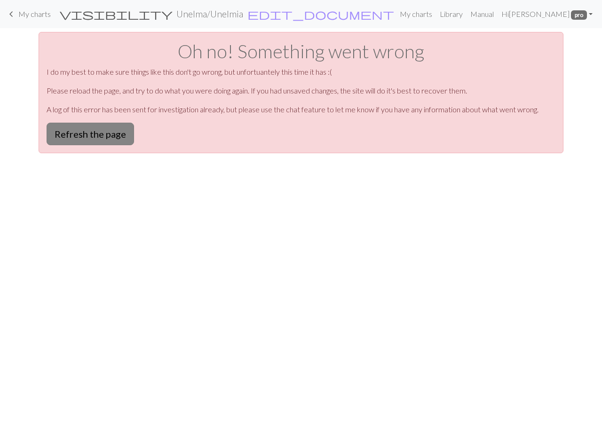
click at [110, 136] on button "Refresh the page" at bounding box center [90, 134] width 87 height 23
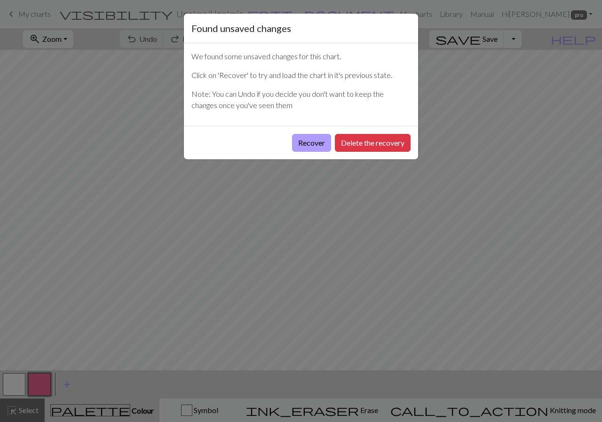
click at [311, 140] on button "Recover" at bounding box center [311, 143] width 39 height 18
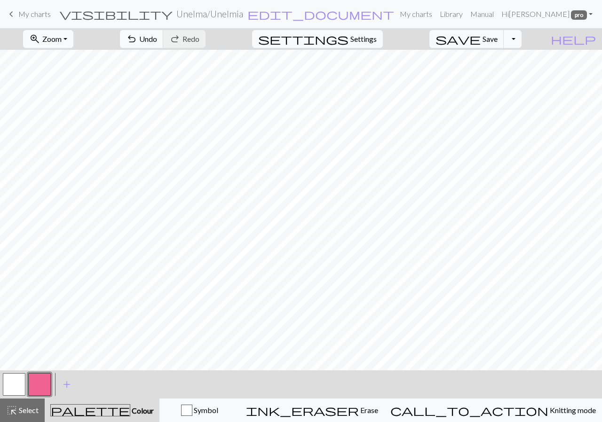
click at [40, 45] on span "zoom_in" at bounding box center [34, 38] width 11 height 13
click at [60, 109] on button "50%" at bounding box center [60, 112] width 74 height 15
click at [22, 414] on span "Select" at bounding box center [27, 410] width 21 height 9
click at [157, 36] on span "Undo" at bounding box center [148, 38] width 18 height 9
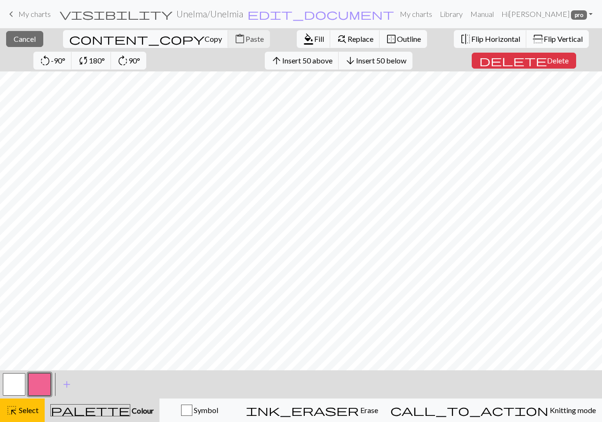
click at [543, 36] on span "Flip Vertical" at bounding box center [562, 38] width 39 height 9
click at [29, 415] on span "Select" at bounding box center [27, 410] width 21 height 9
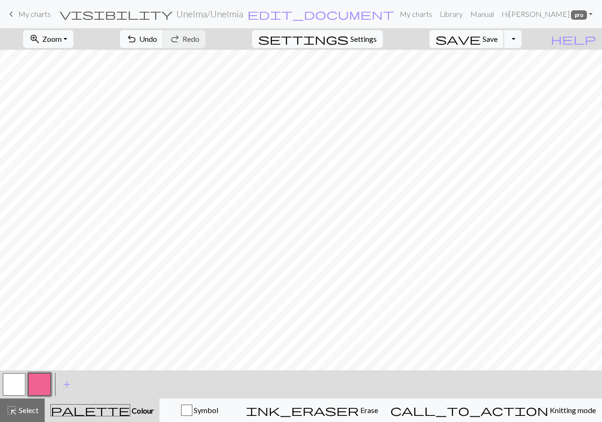
click at [497, 36] on span "Save" at bounding box center [489, 38] width 15 height 9
click at [480, 40] on span "save" at bounding box center [457, 38] width 45 height 13
click at [480, 39] on span "save" at bounding box center [457, 38] width 45 height 13
click at [278, 17] on span "edit_document" at bounding box center [320, 14] width 147 height 13
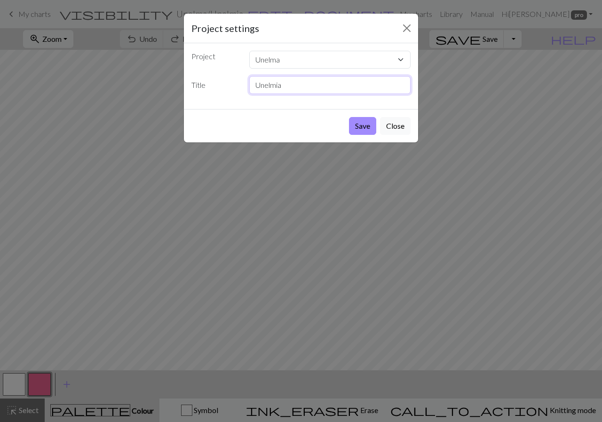
click at [291, 89] on input "Unelmia" at bounding box center [330, 85] width 162 height 18
type input "Unelmia varsi"
click at [362, 129] on button "Save" at bounding box center [362, 126] width 27 height 18
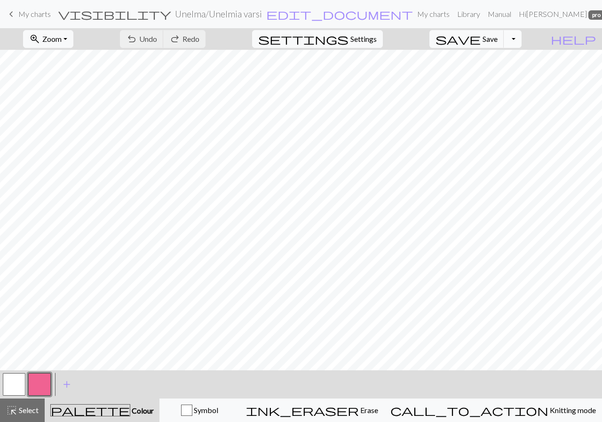
click at [521, 42] on button "Toggle Dropdown" at bounding box center [512, 39] width 18 height 18
click at [514, 58] on button "file_copy Save a copy" at bounding box center [443, 59] width 155 height 15
click at [299, 13] on button "edit_document Edit settings" at bounding box center [372, 14] width 148 height 12
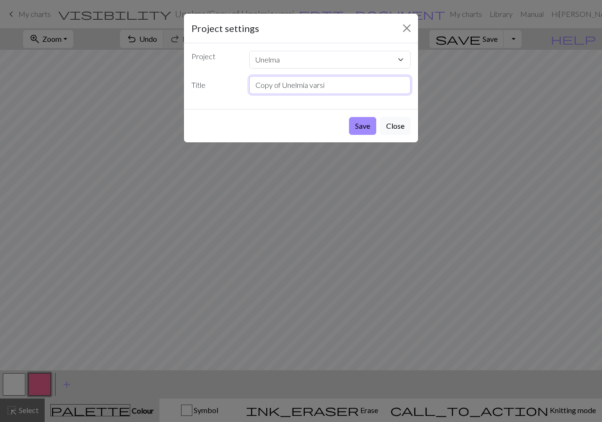
drag, startPoint x: 281, startPoint y: 85, endPoint x: 227, endPoint y: 86, distance: 53.6
click at [249, 86] on input "Copy of Unelmia varsi" at bounding box center [330, 85] width 162 height 18
click at [295, 85] on input "Unelmia varsi" at bounding box center [330, 85] width 162 height 18
type input "Unelmia jalkaterä"
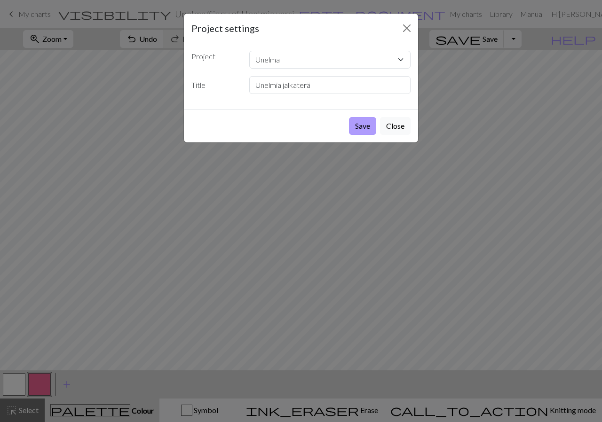
click at [360, 122] on button "Save" at bounding box center [362, 126] width 27 height 18
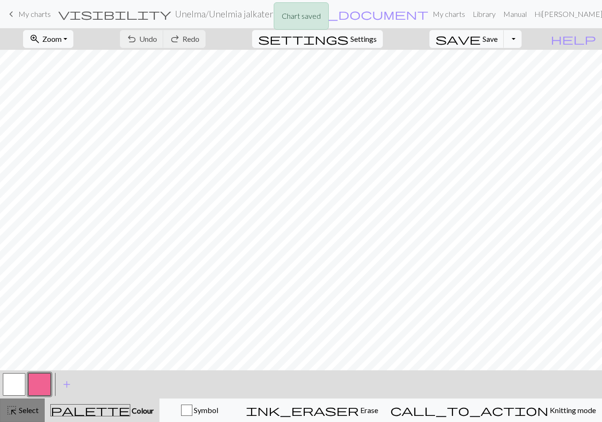
click at [17, 412] on span "highlight_alt" at bounding box center [11, 410] width 11 height 13
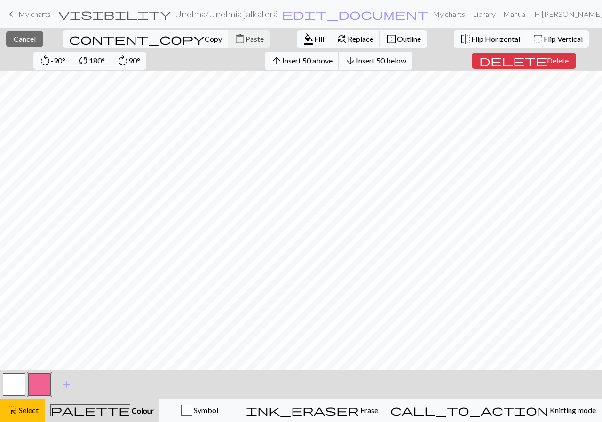
click at [543, 38] on span "Flip Vertical" at bounding box center [562, 38] width 39 height 9
click at [33, 402] on button "highlight_alt Select Select" at bounding box center [22, 410] width 45 height 23
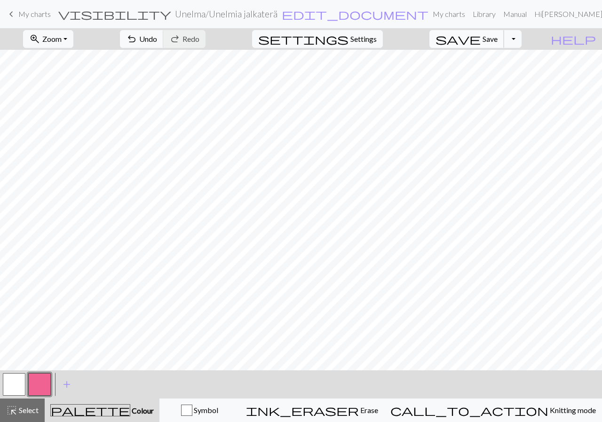
click at [504, 39] on button "save Save Save" at bounding box center [466, 39] width 75 height 18
click at [17, 16] on link "keyboard_arrow_left My charts" at bounding box center [28, 14] width 45 height 16
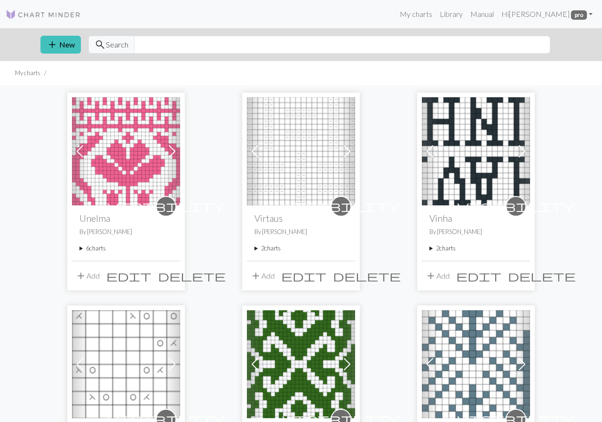
click at [94, 248] on summary "6 charts" at bounding box center [125, 248] width 93 height 9
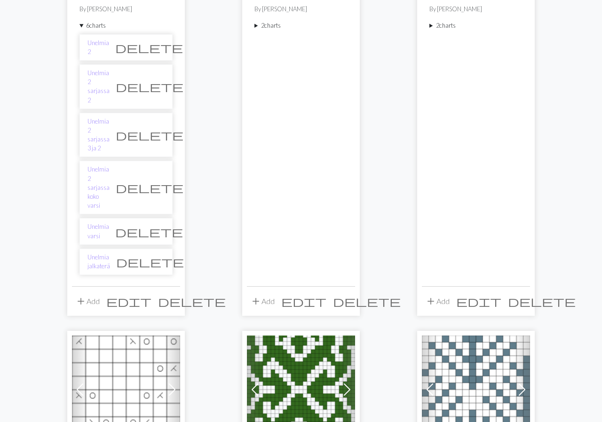
scroll to position [195, 0]
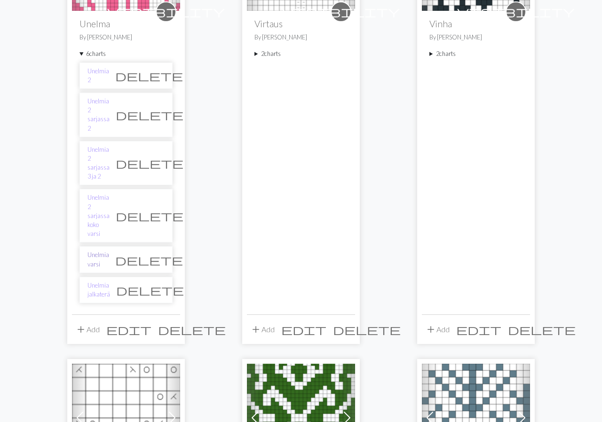
click at [109, 250] on link "Unelmia varsi" at bounding box center [98, 259] width 22 height 18
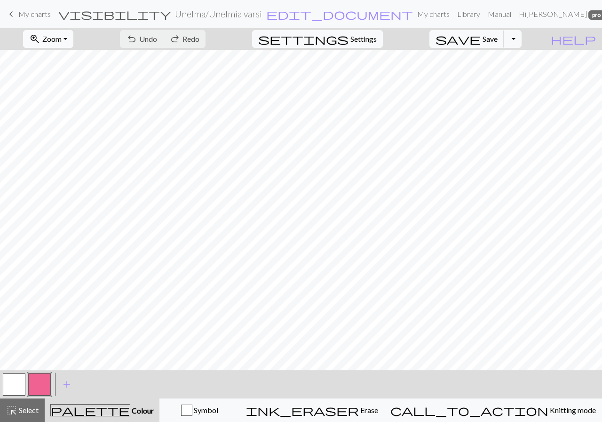
click at [71, 33] on button "zoom_in Zoom Zoom" at bounding box center [48, 39] width 50 height 18
drag, startPoint x: 73, startPoint y: 62, endPoint x: 64, endPoint y: 113, distance: 52.0
click at [64, 113] on div "Fit all Fit width Fit height 50% 100% 150% 200%" at bounding box center [60, 109] width 75 height 122
click at [62, 39] on span "Zoom" at bounding box center [51, 38] width 19 height 9
click at [66, 112] on button "50%" at bounding box center [60, 112] width 74 height 15
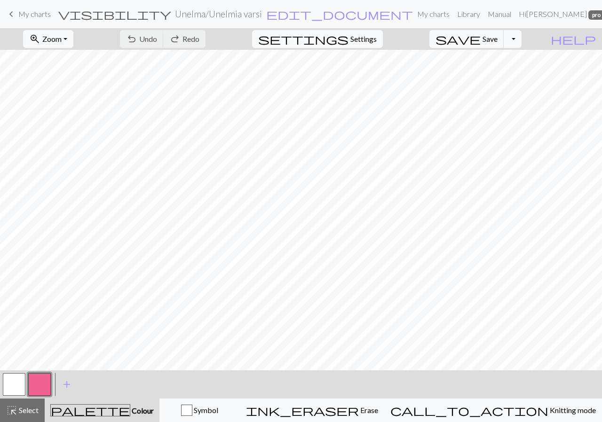
click at [39, 386] on button "button" at bounding box center [39, 384] width 23 height 23
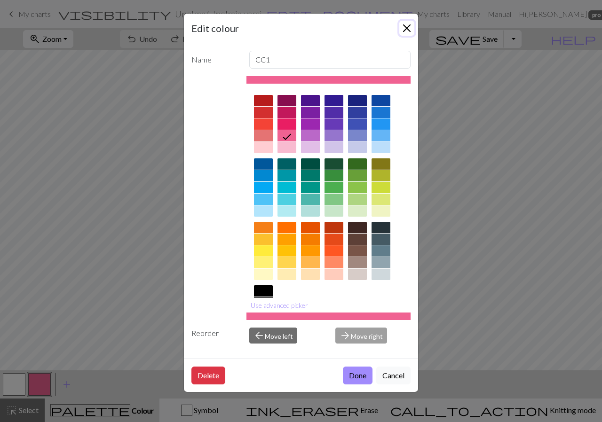
click at [405, 31] on button "Close" at bounding box center [406, 28] width 15 height 15
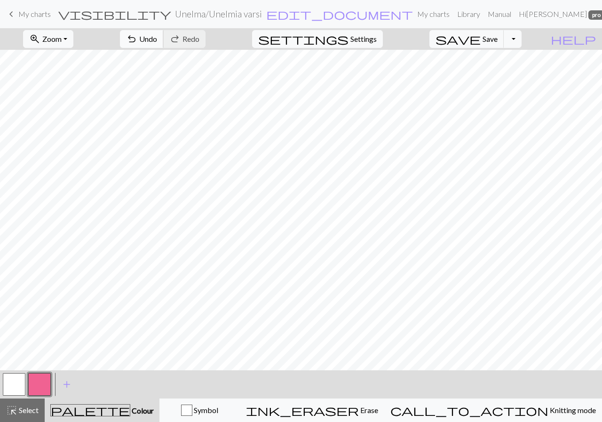
click at [157, 39] on span "Undo" at bounding box center [148, 38] width 18 height 9
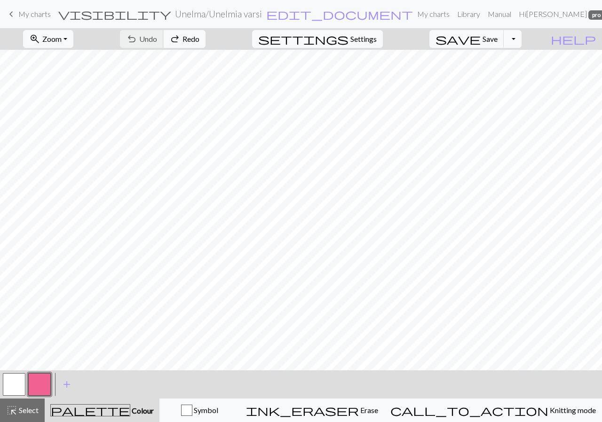
click at [198, 39] on div "undo Undo Undo redo Redo Redo" at bounding box center [163, 39] width 100 height 22
click at [199, 38] on div "undo Undo Undo redo Redo Redo" at bounding box center [163, 39] width 100 height 22
click at [497, 36] on span "Save" at bounding box center [489, 38] width 15 height 9
click at [253, 9] on h2 "Unelma / Unelmia varsi" at bounding box center [218, 13] width 87 height 11
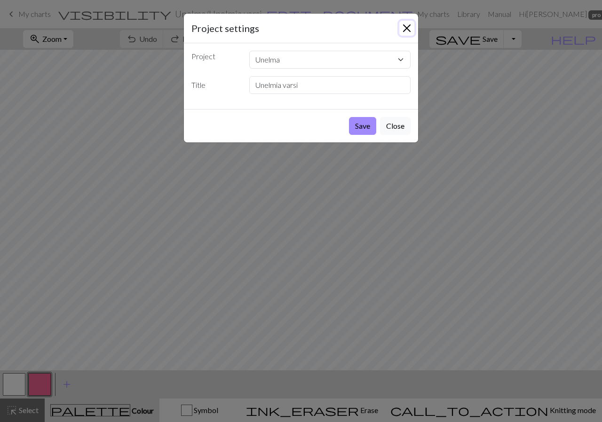
click at [407, 26] on button "Close" at bounding box center [406, 28] width 15 height 15
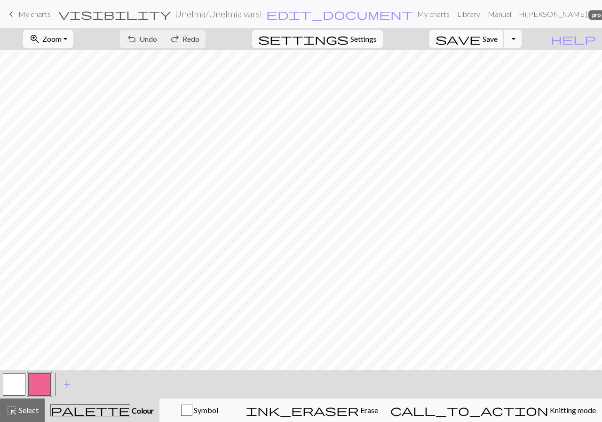
click at [480, 40] on span "save" at bounding box center [457, 38] width 45 height 13
click at [34, 13] on div "Chart saved" at bounding box center [301, 18] width 602 height 37
click at [34, 13] on span "My charts" at bounding box center [34, 13] width 32 height 9
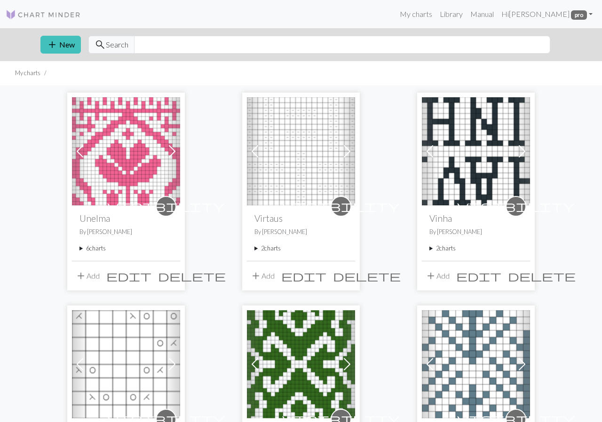
click at [101, 249] on summary "6 charts" at bounding box center [125, 248] width 93 height 9
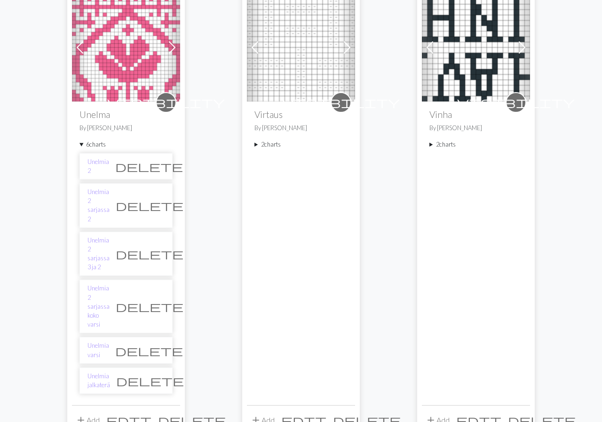
scroll to position [195, 0]
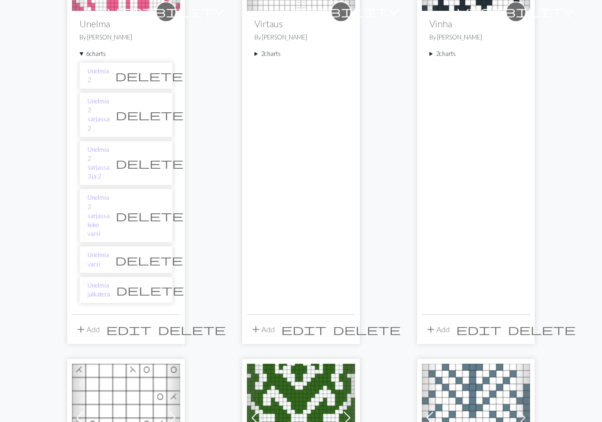
click at [125, 277] on li "Unelmia jalkaterä delete" at bounding box center [125, 290] width 93 height 26
click at [110, 281] on link "Unelmia jalkaterä" at bounding box center [98, 290] width 23 height 18
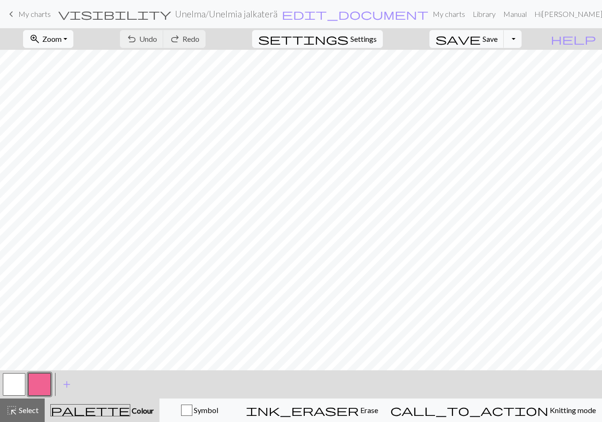
click at [62, 39] on span "Zoom" at bounding box center [51, 38] width 19 height 9
click at [58, 112] on button "50%" at bounding box center [60, 112] width 74 height 15
click at [345, 41] on button "settings Settings" at bounding box center [317, 39] width 131 height 18
select select "aran"
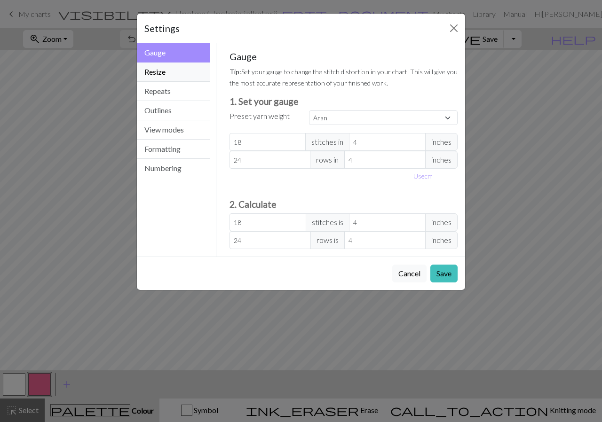
click at [172, 70] on button "Resize" at bounding box center [173, 72] width 73 height 19
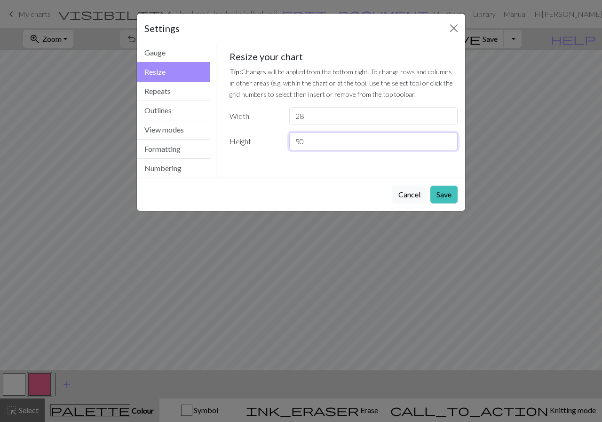
click at [324, 141] on input "50" at bounding box center [373, 142] width 168 height 18
type input "49"
click at [445, 145] on input "49" at bounding box center [373, 142] width 168 height 18
click at [440, 199] on button "Save" at bounding box center [443, 195] width 27 height 18
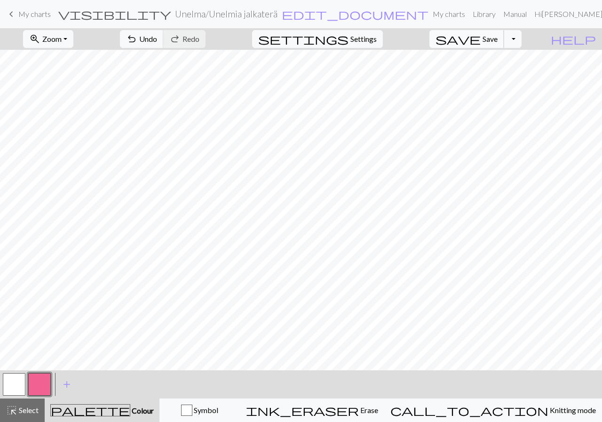
click at [496, 42] on button "save Save Save" at bounding box center [466, 39] width 75 height 18
click at [245, 16] on div "Chart saved" at bounding box center [301, 18] width 602 height 37
click at [235, 17] on div "Chart saved" at bounding box center [301, 18] width 602 height 37
click at [46, 14] on span "My charts" at bounding box center [34, 13] width 32 height 9
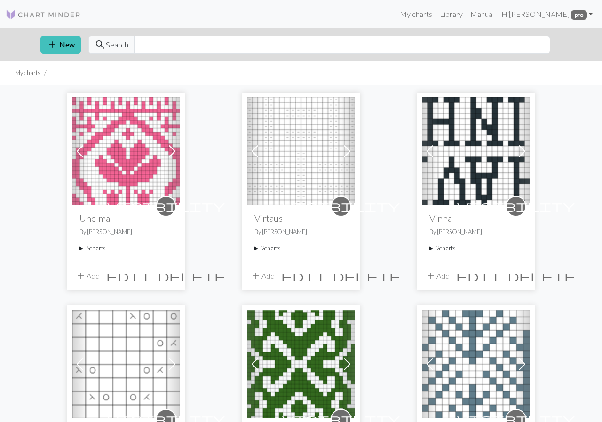
click at [95, 243] on div "visibility Unelma By Tanja Nyholm 6 charts Unelmia 2 delete Unelmia 2 sarjassa …" at bounding box center [126, 232] width 108 height 55
click at [96, 248] on summary "6 charts" at bounding box center [125, 248] width 93 height 9
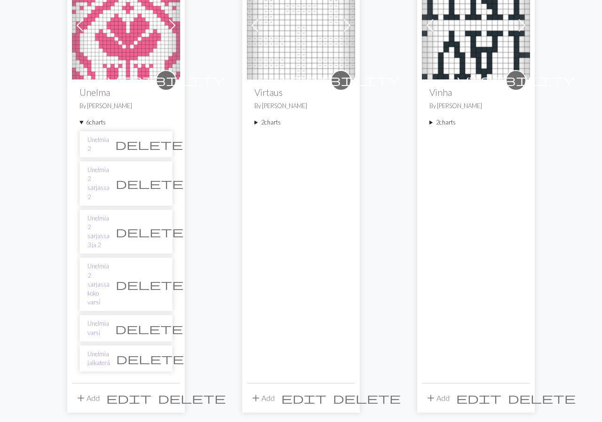
scroll to position [130, 0]
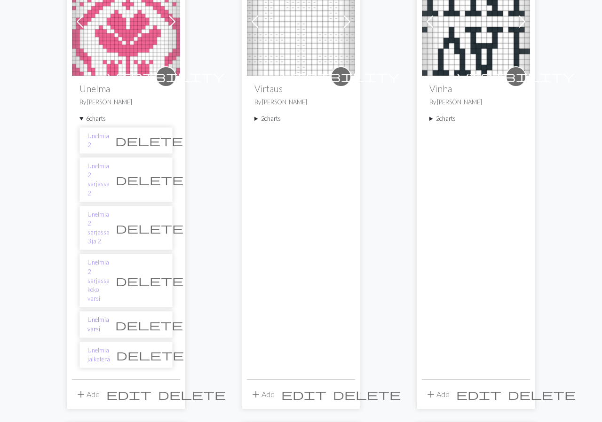
click at [109, 315] on link "Unelmia varsi" at bounding box center [98, 324] width 22 height 18
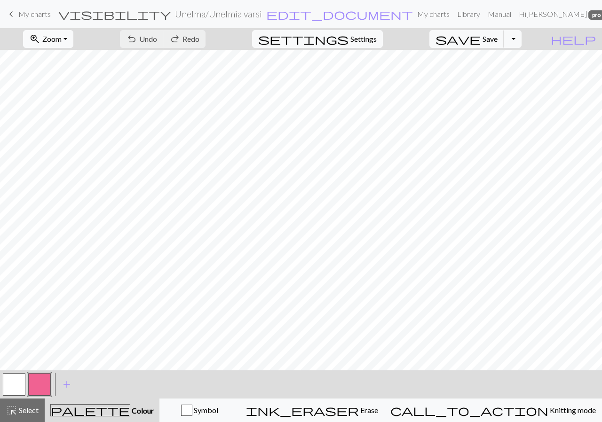
click at [40, 37] on span "zoom_in" at bounding box center [34, 38] width 11 height 13
click at [50, 113] on button "50%" at bounding box center [60, 112] width 74 height 15
click at [27, 15] on span "My charts" at bounding box center [34, 13] width 32 height 9
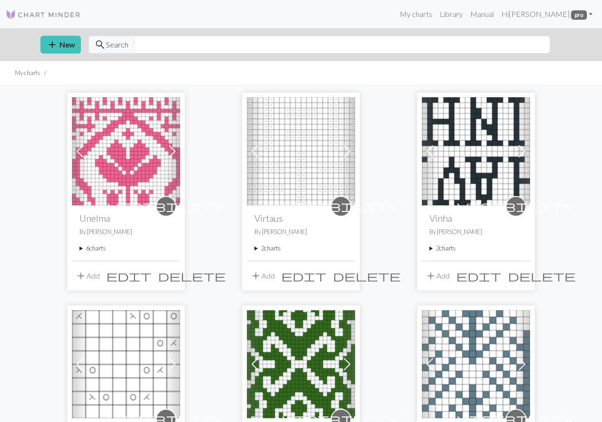
click at [94, 245] on summary "6 charts" at bounding box center [125, 248] width 93 height 9
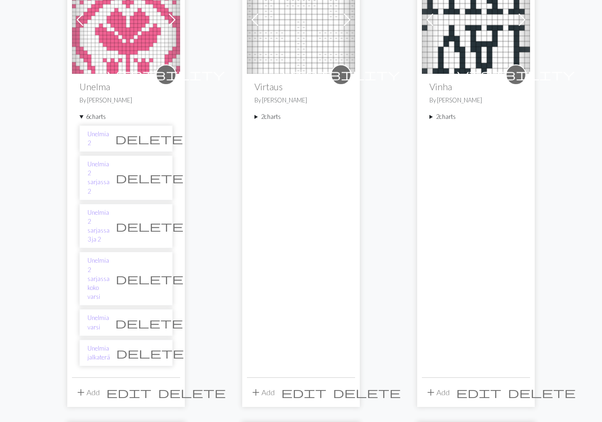
scroll to position [130, 0]
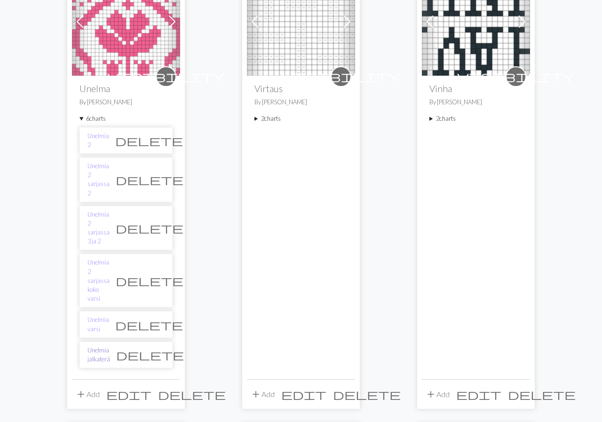
click at [110, 346] on link "Unelmia jalkaterä" at bounding box center [98, 355] width 23 height 18
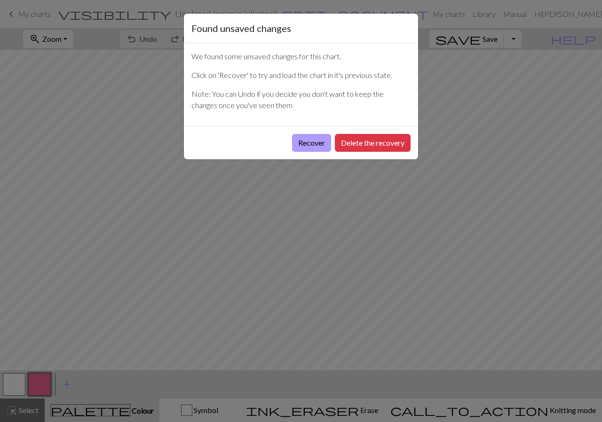
click at [305, 143] on button "Recover" at bounding box center [311, 143] width 39 height 18
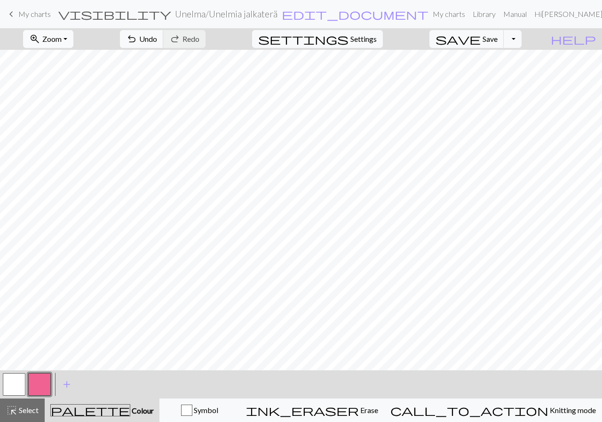
click at [73, 32] on button "zoom_in Zoom Zoom" at bounding box center [48, 39] width 50 height 18
click at [70, 114] on button "50%" at bounding box center [60, 112] width 74 height 15
click at [497, 35] on span "Save" at bounding box center [489, 38] width 15 height 9
click at [17, 13] on link "keyboard_arrow_left My charts" at bounding box center [28, 14] width 45 height 16
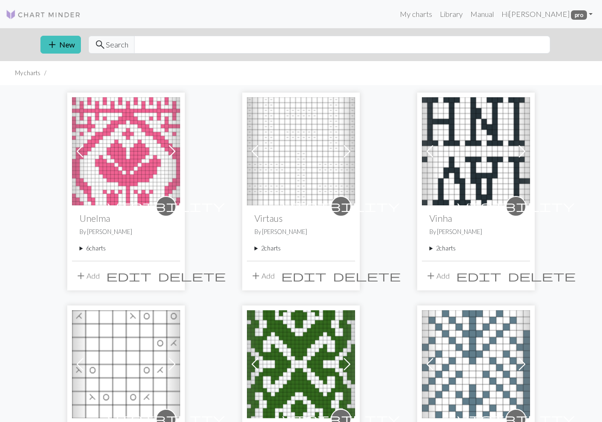
click at [90, 249] on summary "6 charts" at bounding box center [125, 248] width 93 height 9
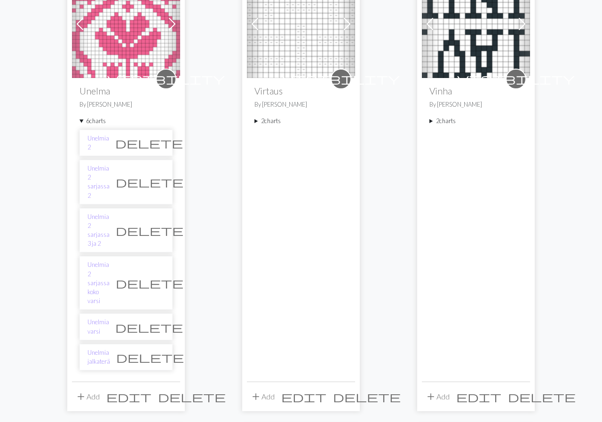
scroll to position [130, 0]
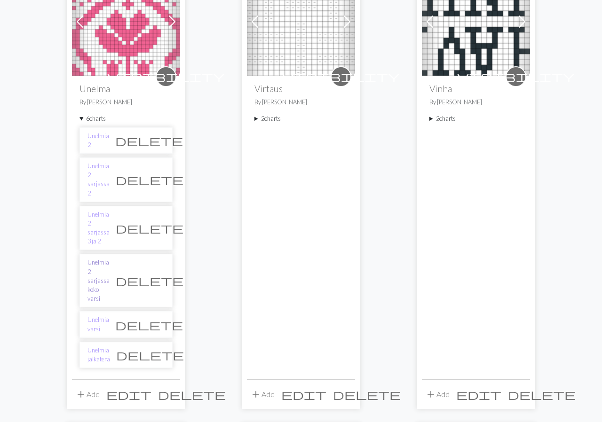
click at [105, 258] on link "Unelmia 2 sarjassa koko varsi" at bounding box center [98, 280] width 22 height 45
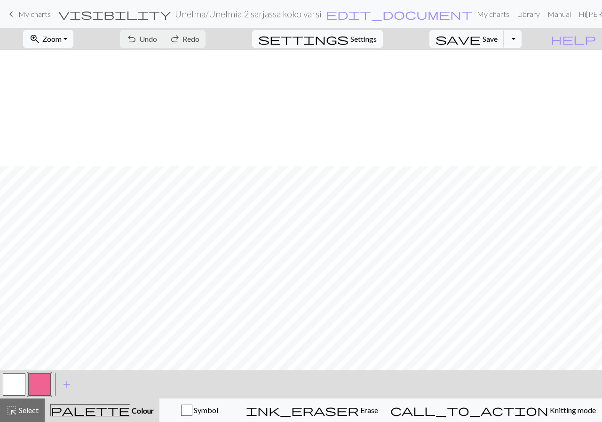
scroll to position [399, 0]
click at [40, 37] on span "zoom_in" at bounding box center [34, 38] width 11 height 13
click at [72, 111] on button "50%" at bounding box center [60, 112] width 74 height 15
click at [31, 11] on span "My charts" at bounding box center [34, 13] width 32 height 9
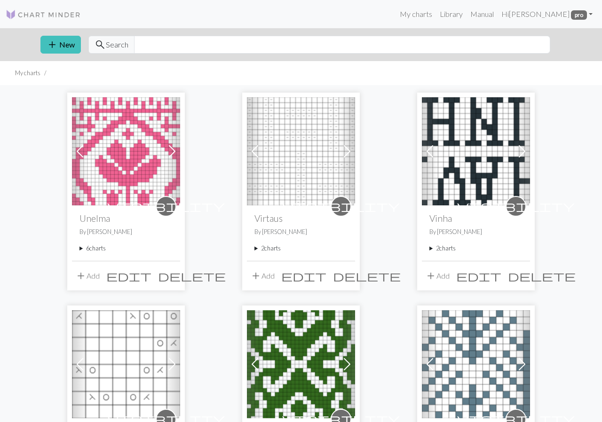
click at [96, 251] on summary "6 charts" at bounding box center [125, 248] width 93 height 9
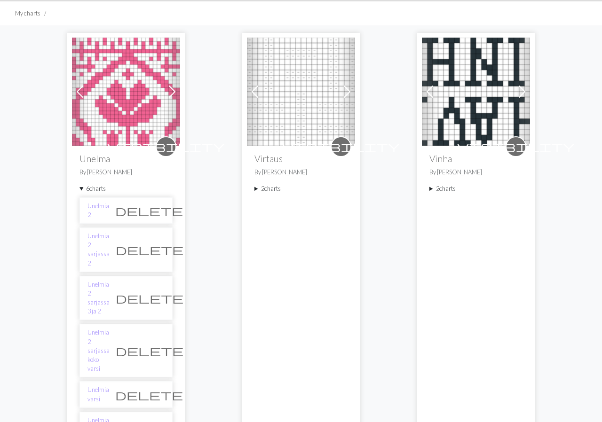
scroll to position [65, 0]
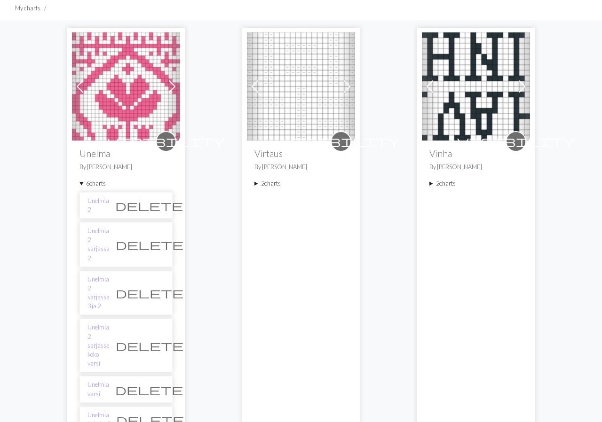
click at [157, 339] on span "delete" at bounding box center [150, 345] width 68 height 13
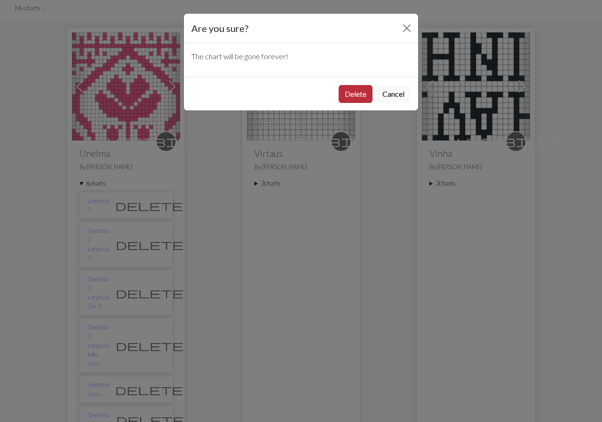
click at [360, 95] on button "Delete" at bounding box center [355, 94] width 34 height 18
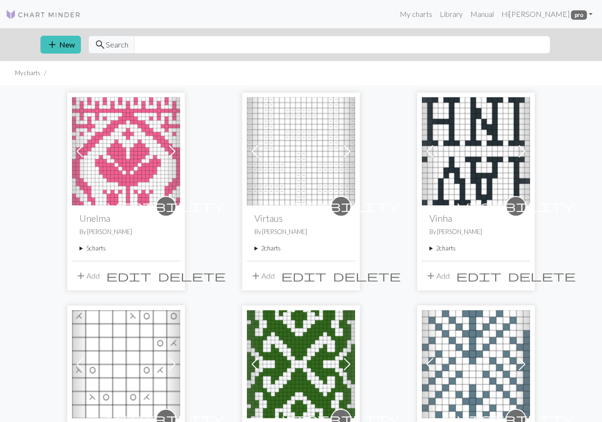
scroll to position [65, 0]
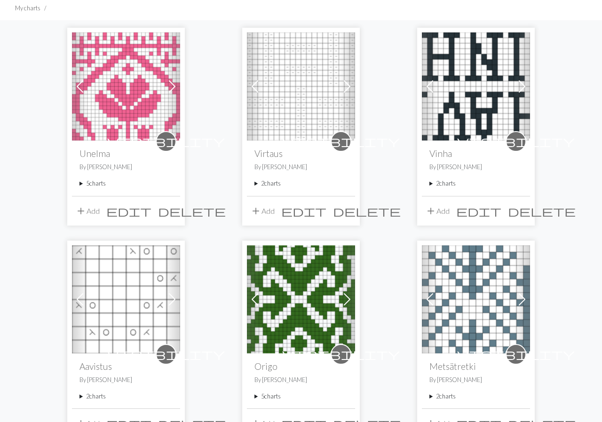
click at [100, 181] on summary "5 charts" at bounding box center [125, 183] width 93 height 9
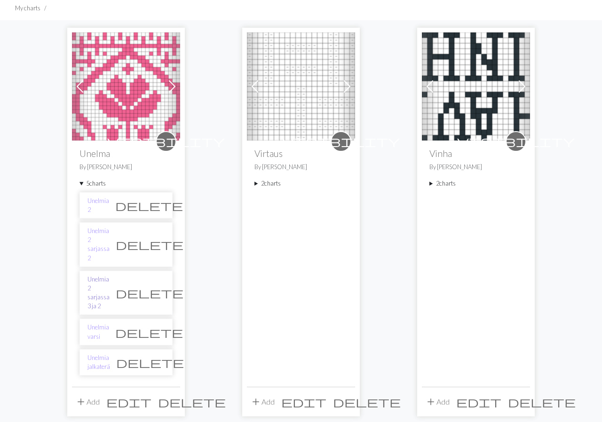
click at [110, 275] on link "Unelmia 2 sarjassa 3 ja 2" at bounding box center [98, 293] width 22 height 36
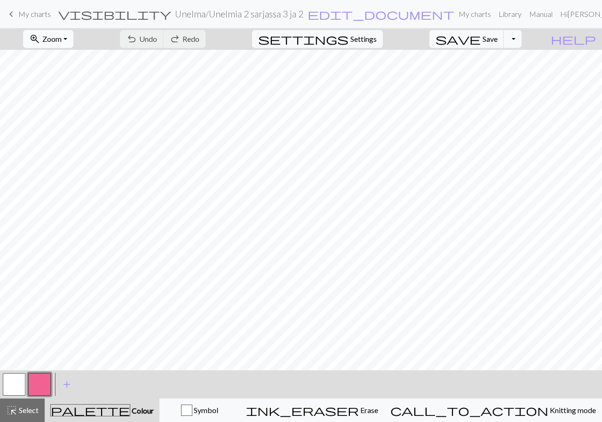
click at [69, 33] on button "zoom_in Zoom Zoom" at bounding box center [48, 39] width 50 height 18
click at [63, 118] on button "50%" at bounding box center [60, 112] width 74 height 15
click at [34, 15] on span "My charts" at bounding box center [34, 13] width 32 height 9
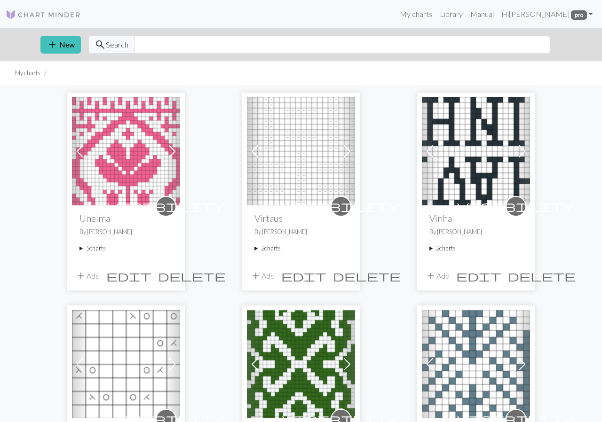
click at [99, 248] on summary "5 charts" at bounding box center [125, 248] width 93 height 9
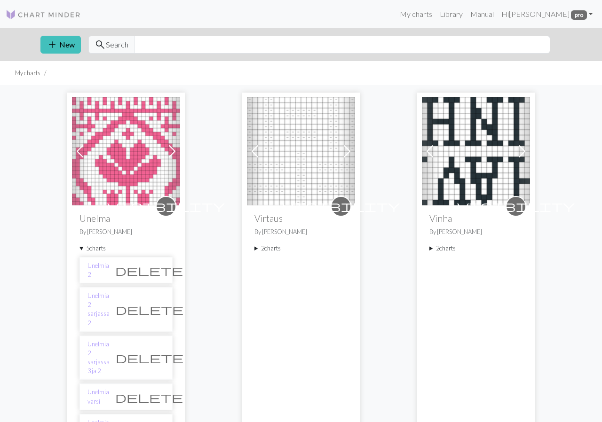
click at [158, 351] on span "delete" at bounding box center [150, 357] width 68 height 13
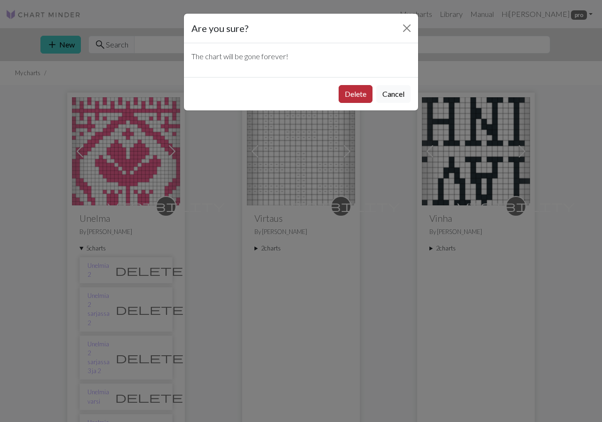
click at [349, 97] on button "Delete" at bounding box center [355, 94] width 34 height 18
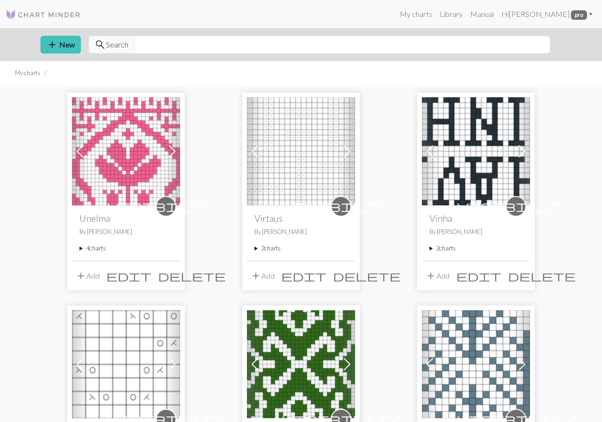
click at [101, 249] on summary "4 charts" at bounding box center [125, 248] width 93 height 9
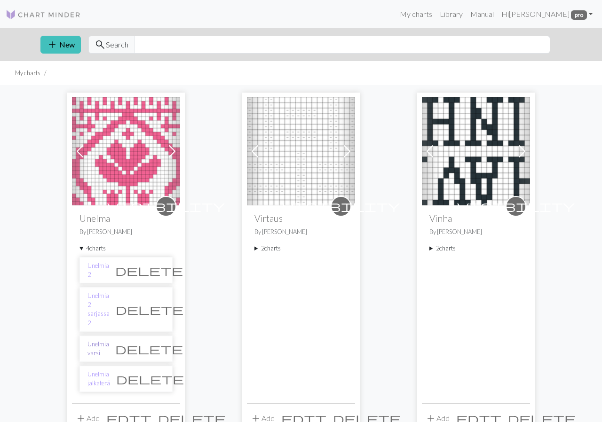
click at [109, 340] on link "Unelmia varsi" at bounding box center [98, 349] width 22 height 18
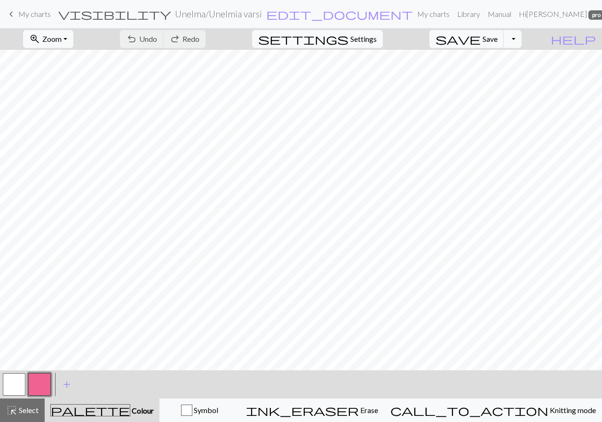
click at [26, 17] on span "My charts" at bounding box center [34, 13] width 32 height 9
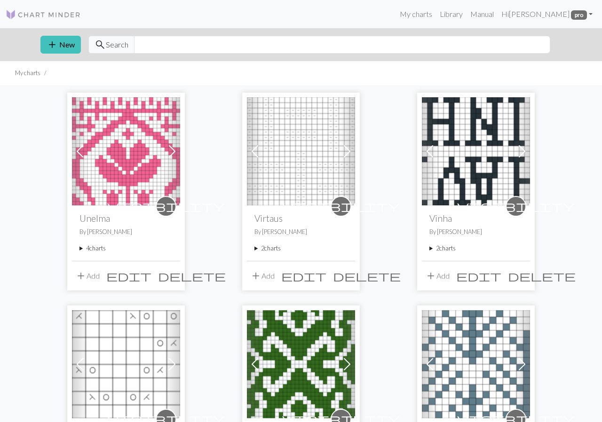
click at [99, 249] on summary "4 charts" at bounding box center [125, 248] width 93 height 9
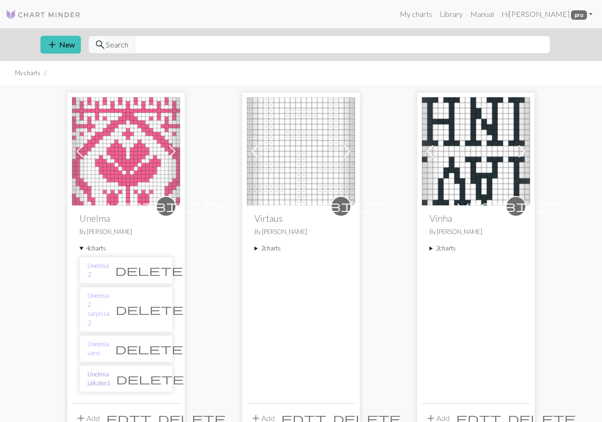
click at [110, 370] on link "Unelmia jalkaterä" at bounding box center [98, 379] width 23 height 18
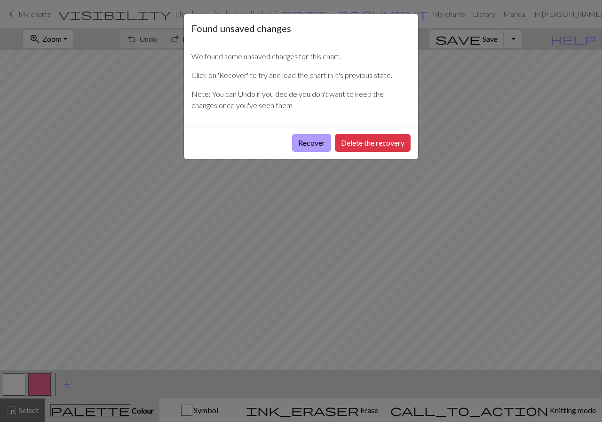
click at [309, 143] on button "Recover" at bounding box center [311, 143] width 39 height 18
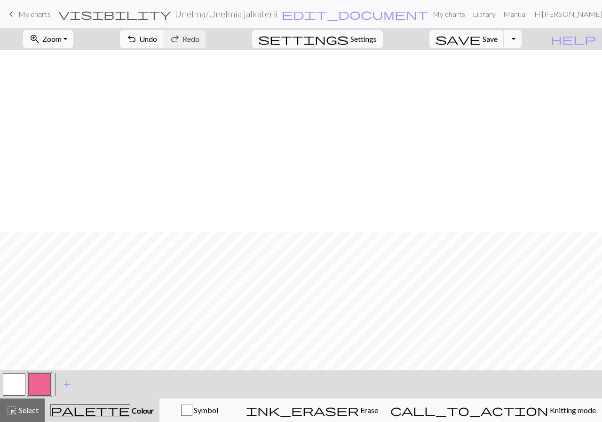
scroll to position [182, 0]
click at [62, 39] on span "Zoom" at bounding box center [51, 38] width 19 height 9
click at [67, 113] on button "50%" at bounding box center [60, 112] width 74 height 15
click at [497, 37] on span "Save" at bounding box center [489, 38] width 15 height 9
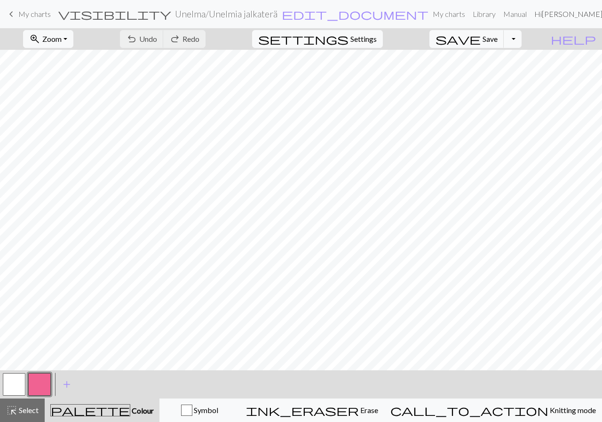
click at [591, 16] on link "Hi [PERSON_NAME] pro" at bounding box center [579, 14] width 99 height 19
click at [497, 39] on span "Save" at bounding box center [489, 38] width 15 height 9
click at [521, 41] on button "Toggle Dropdown" at bounding box center [512, 39] width 18 height 18
click at [507, 80] on button "save_alt Download" at bounding box center [443, 74] width 155 height 15
click at [521, 36] on button "Toggle Dropdown" at bounding box center [512, 39] width 18 height 18
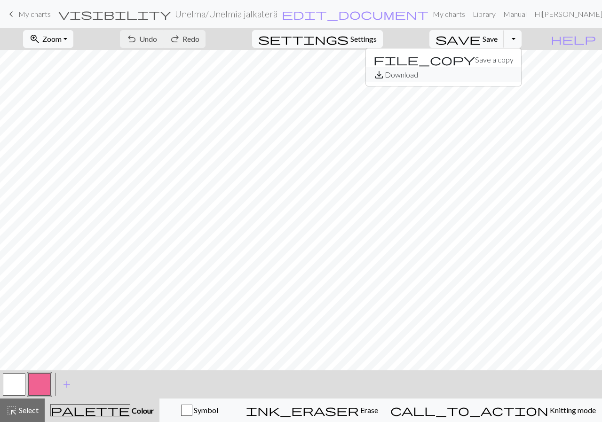
click at [497, 71] on button "save_alt Download" at bounding box center [443, 74] width 155 height 15
click at [32, 16] on span "My charts" at bounding box center [34, 13] width 32 height 9
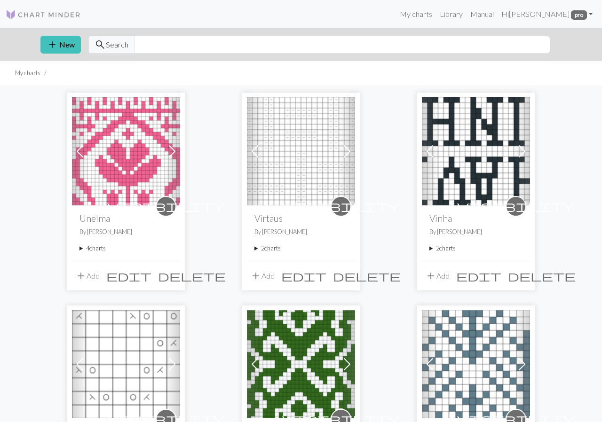
click at [97, 250] on summary "4 charts" at bounding box center [125, 248] width 93 height 9
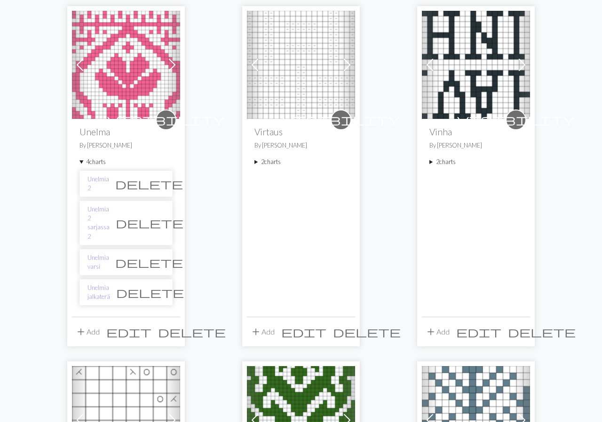
scroll to position [130, 0]
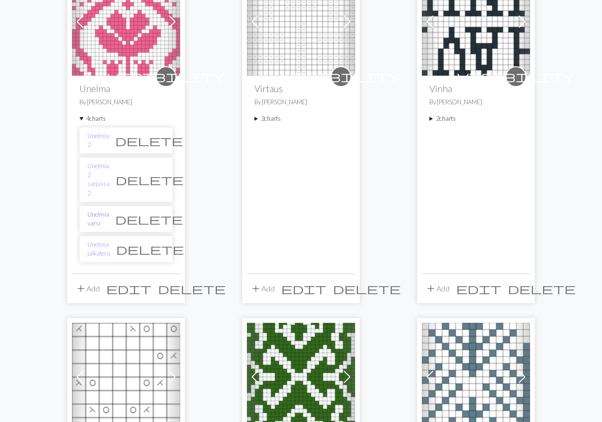
click at [109, 210] on link "Unelmia varsi" at bounding box center [98, 219] width 22 height 18
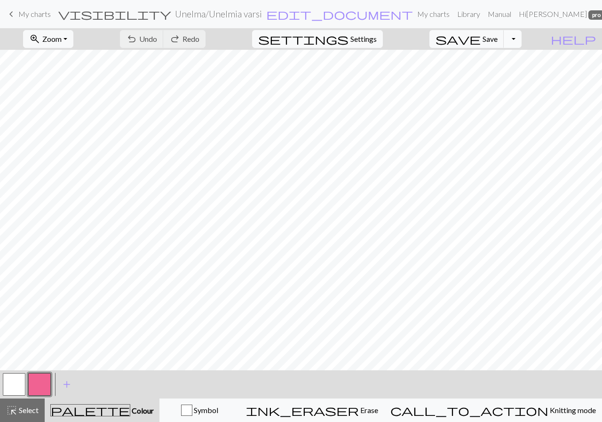
click at [521, 40] on button "Toggle Dropdown" at bounding box center [512, 39] width 18 height 18
click at [506, 72] on button "save_alt Download" at bounding box center [443, 74] width 155 height 15
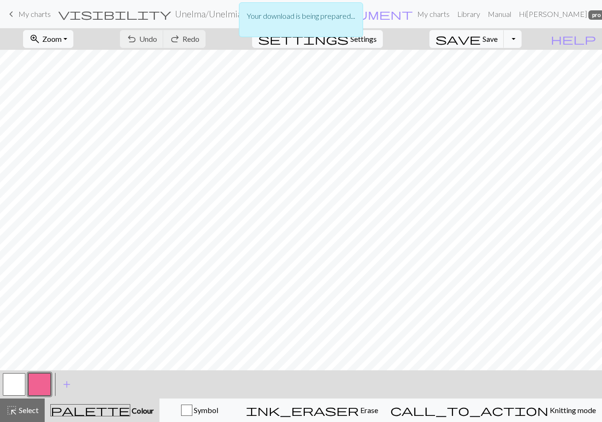
click at [340, 28] on div "Your download is being prepared..." at bounding box center [301, 19] width 124 height 35
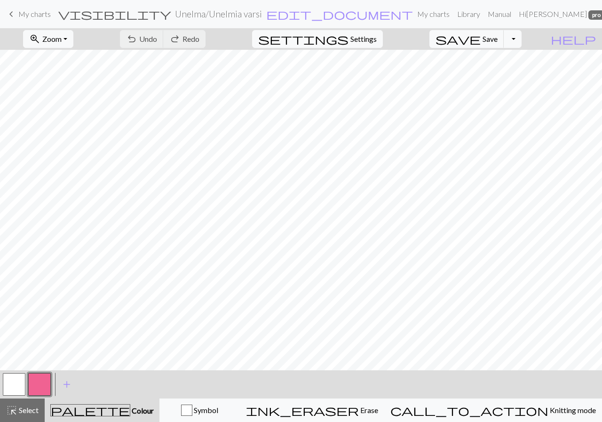
click at [340, 28] on div "Your download is being prepared..." at bounding box center [301, 19] width 124 height 35
click at [521, 35] on button "Toggle Dropdown" at bounding box center [512, 39] width 18 height 18
click at [509, 72] on button "save_alt Download" at bounding box center [443, 74] width 155 height 15
click at [521, 37] on button "Toggle Dropdown" at bounding box center [512, 39] width 18 height 18
click at [511, 77] on button "save_alt Download" at bounding box center [443, 74] width 155 height 15
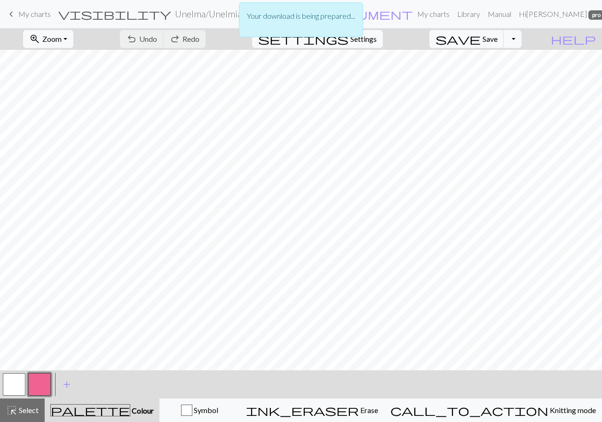
click at [288, 21] on p "Your download is being prepared..." at bounding box center [301, 15] width 108 height 11
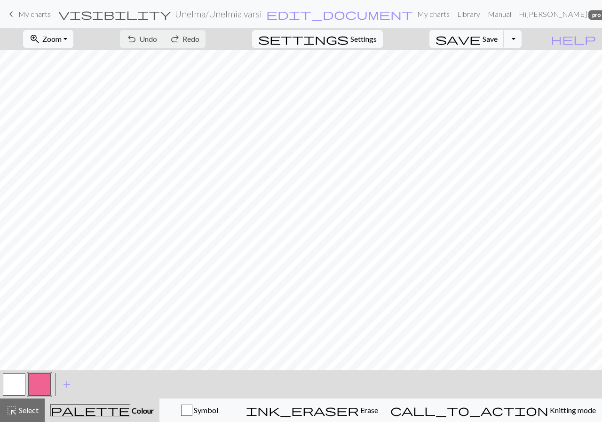
click at [36, 16] on span "My charts" at bounding box center [34, 13] width 32 height 9
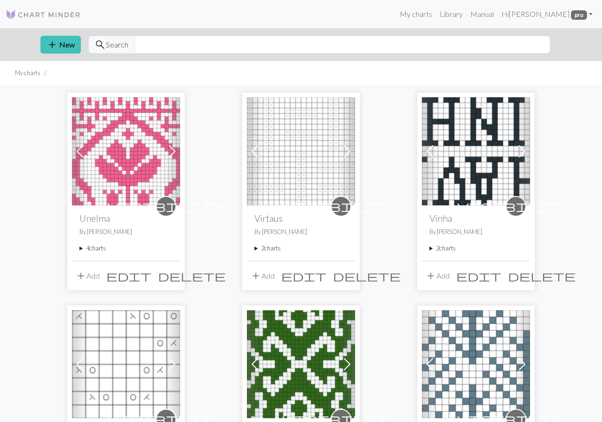
click at [102, 247] on summary "4 charts" at bounding box center [125, 248] width 93 height 9
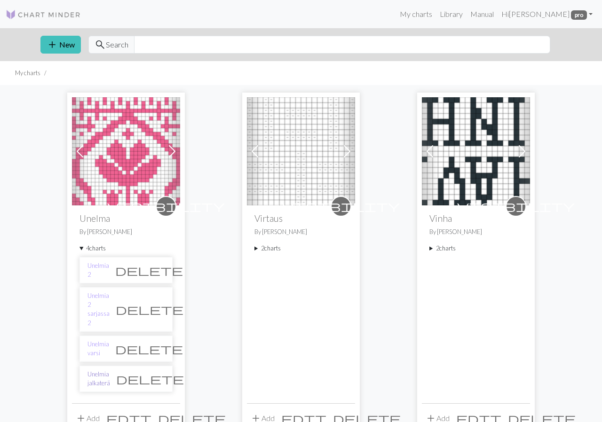
click at [110, 370] on link "Unelmia jalkaterä" at bounding box center [98, 379] width 23 height 18
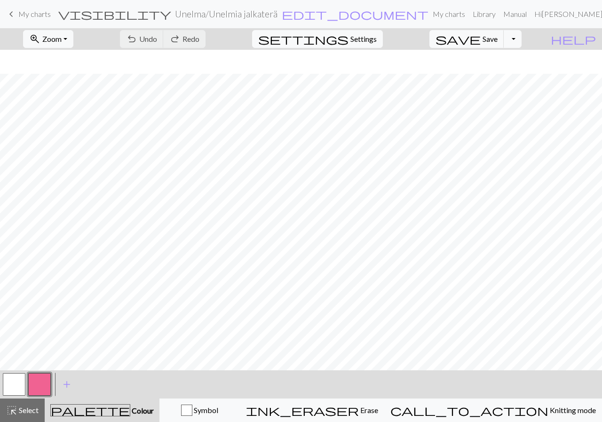
scroll to position [182, 0]
click at [38, 14] on span "My charts" at bounding box center [34, 13] width 32 height 9
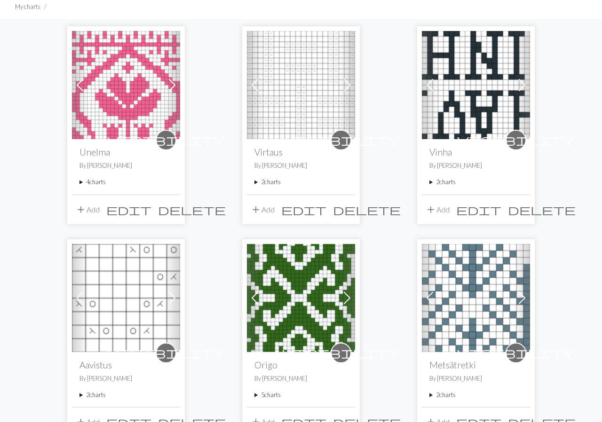
scroll to position [195, 0]
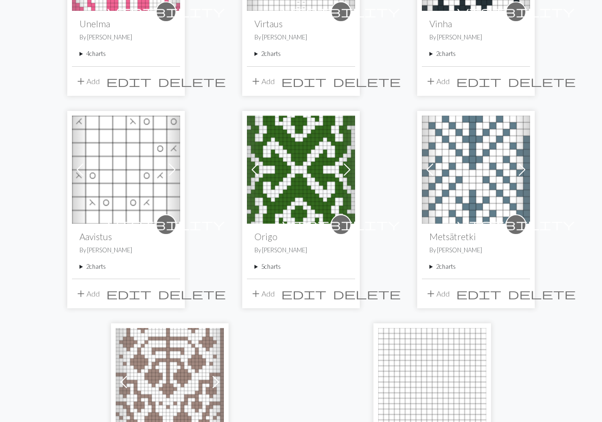
click at [94, 49] on div "visibility Unelma By [PERSON_NAME] 4 charts Unelmia 2 delete Unelmia 2 sarjassa…" at bounding box center [126, 38] width 108 height 55
click at [94, 55] on summary "4 charts" at bounding box center [125, 53] width 93 height 9
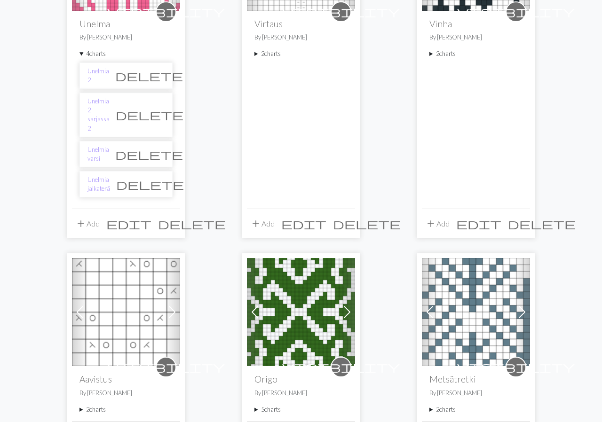
click at [112, 141] on li "Unelmia varsi delete" at bounding box center [125, 154] width 93 height 26
click at [109, 145] on link "Unelmia varsi" at bounding box center [98, 154] width 22 height 18
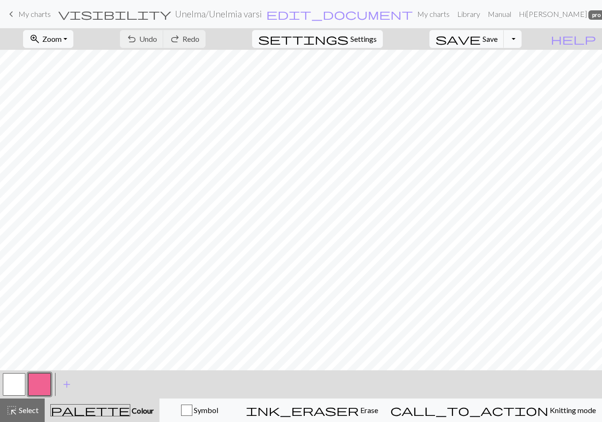
click at [36, 13] on span "My charts" at bounding box center [34, 13] width 32 height 9
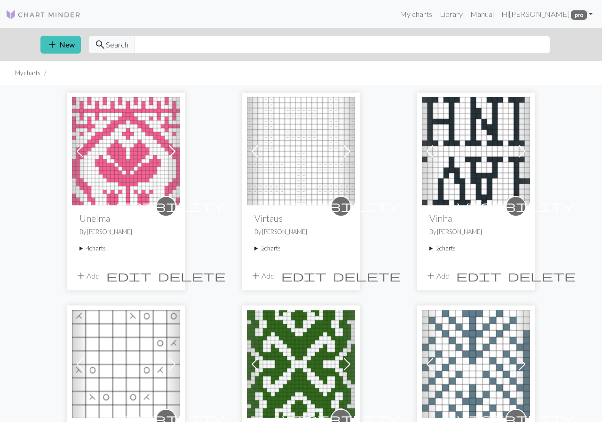
click at [94, 247] on summary "4 charts" at bounding box center [125, 248] width 93 height 9
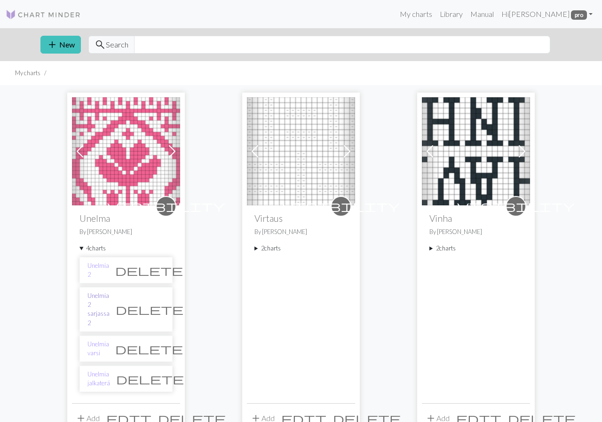
click at [110, 303] on link "Unelmia 2 sarjassa 2" at bounding box center [98, 309] width 22 height 36
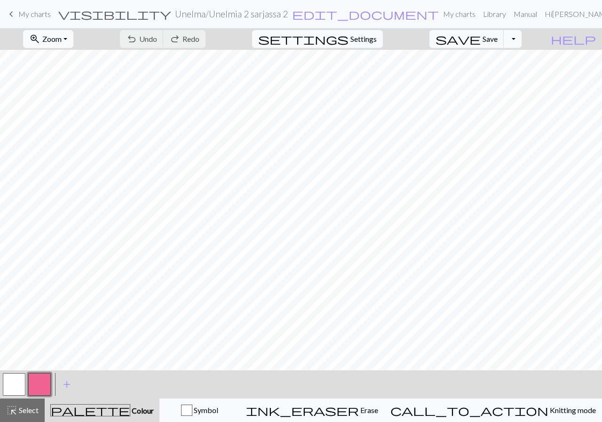
click at [40, 39] on span "zoom_in" at bounding box center [34, 38] width 11 height 13
click at [60, 115] on button "50%" at bounding box center [60, 112] width 74 height 15
click at [198, 34] on div "undo Undo Undo redo Redo Redo" at bounding box center [163, 39] width 100 height 22
click at [373, 39] on span "Settings" at bounding box center [363, 38] width 26 height 11
select select "aran"
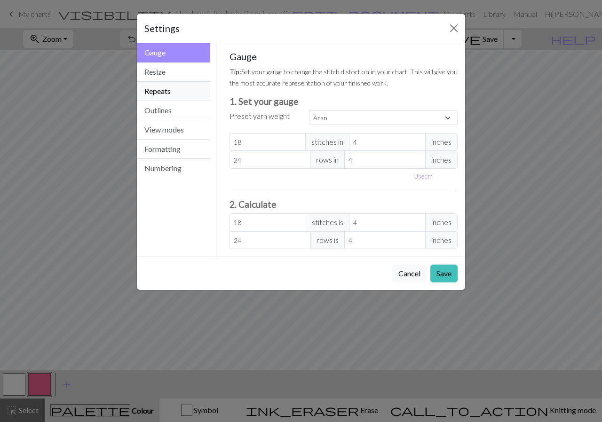
click at [168, 95] on button "Repeats" at bounding box center [173, 91] width 73 height 19
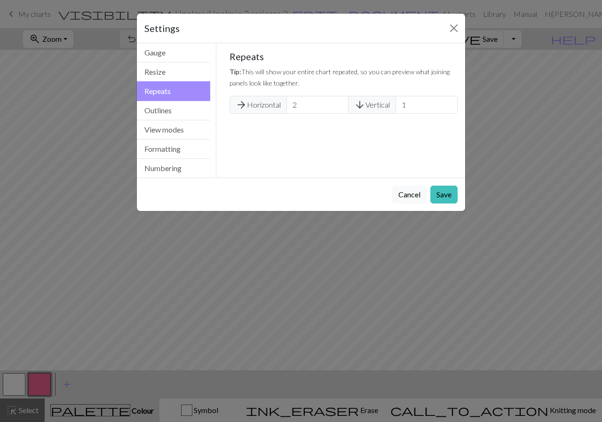
type input "2"
click at [337, 102] on input "2" at bounding box center [317, 105] width 62 height 18
click at [448, 200] on button "Save" at bounding box center [443, 195] width 27 height 18
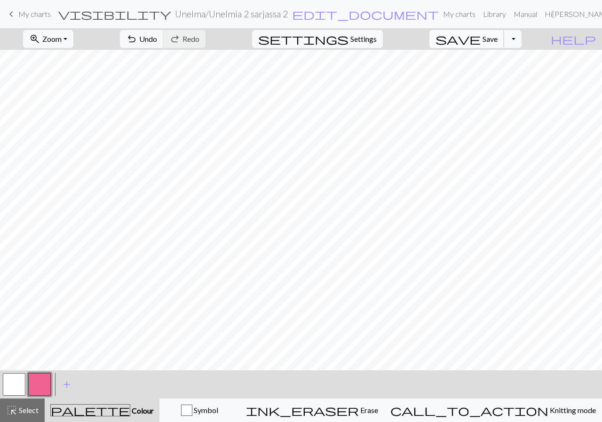
click at [480, 43] on span "save" at bounding box center [457, 38] width 45 height 13
click at [16, 13] on div "Chart saved" at bounding box center [301, 18] width 602 height 37
click at [19, 14] on div "Chart saved" at bounding box center [301, 18] width 602 height 37
click at [19, 14] on span "My charts" at bounding box center [34, 13] width 32 height 9
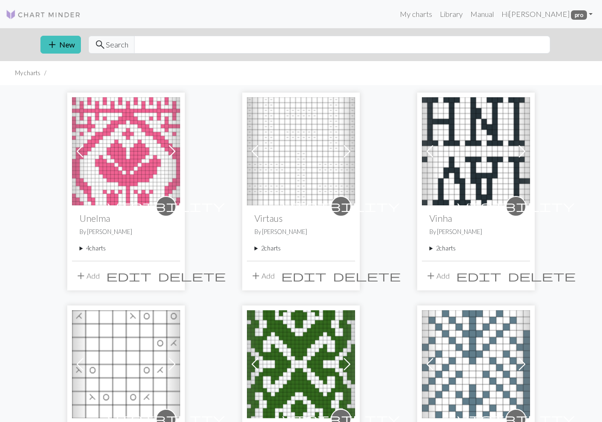
click at [98, 245] on summary "4 charts" at bounding box center [125, 248] width 93 height 9
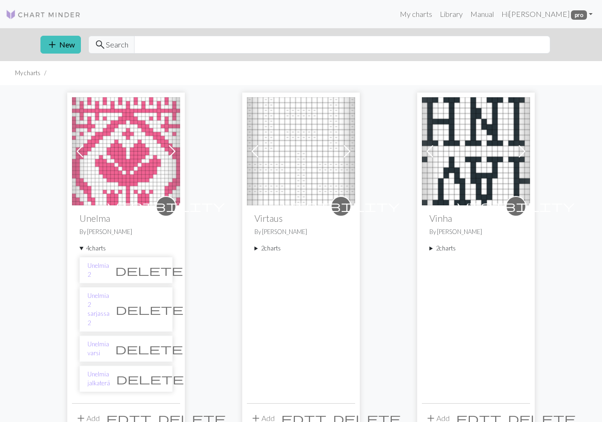
scroll to position [259, 0]
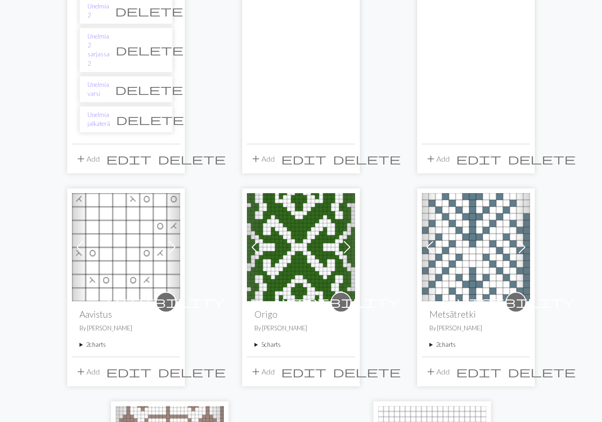
click at [114, 76] on li "Unelmia varsi delete" at bounding box center [125, 89] width 93 height 26
click at [109, 80] on link "Unelmia varsi" at bounding box center [98, 89] width 22 height 18
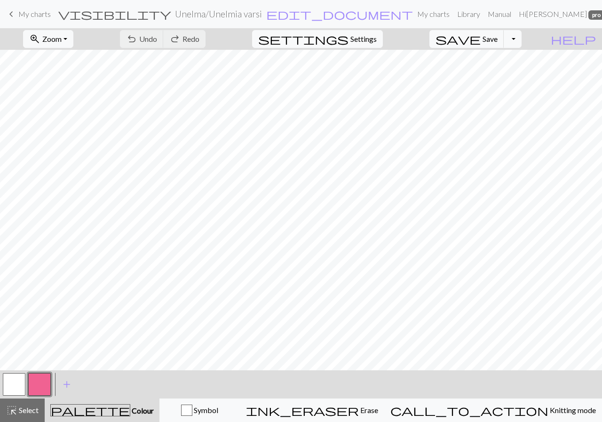
click at [27, 12] on span "My charts" at bounding box center [34, 13] width 32 height 9
